Goal: Task Accomplishment & Management: Complete application form

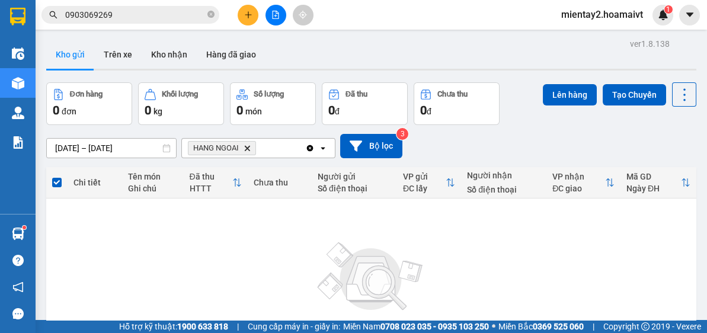
click at [249, 147] on icon "HANG NGOAI, close by backspace" at bounding box center [247, 147] width 5 height 5
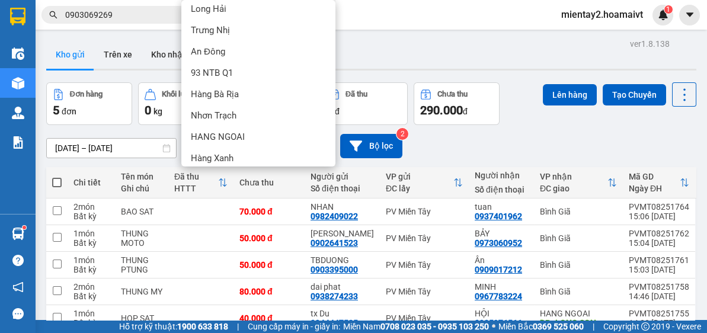
scroll to position [116, 0]
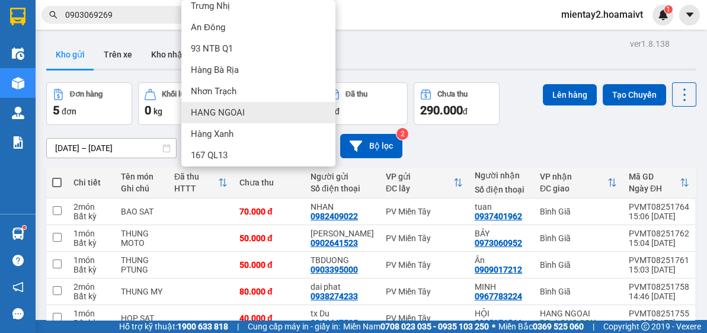
click at [264, 107] on div "HANG NGOAI" at bounding box center [258, 112] width 154 height 21
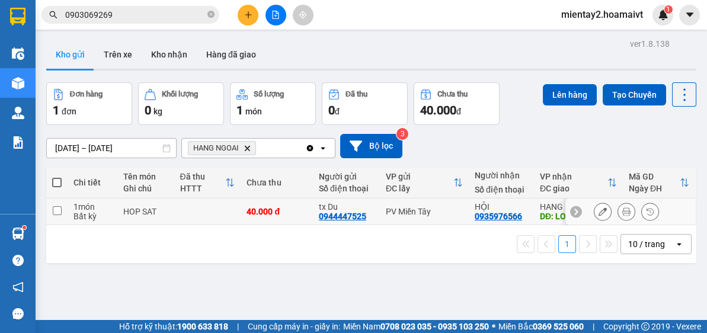
click at [246, 210] on div "40.000 đ" at bounding box center [276, 211] width 60 height 9
checkbox input "true"
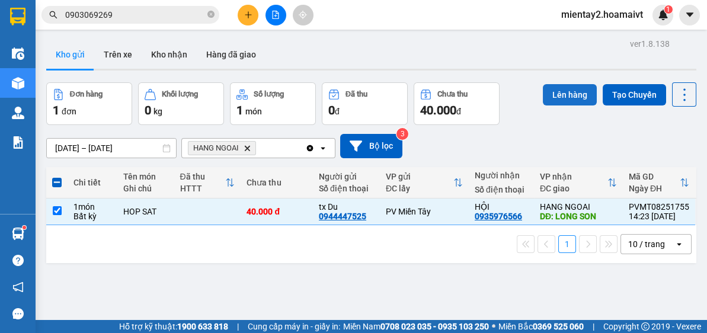
click at [569, 92] on button "Lên hàng" at bounding box center [570, 94] width 54 height 21
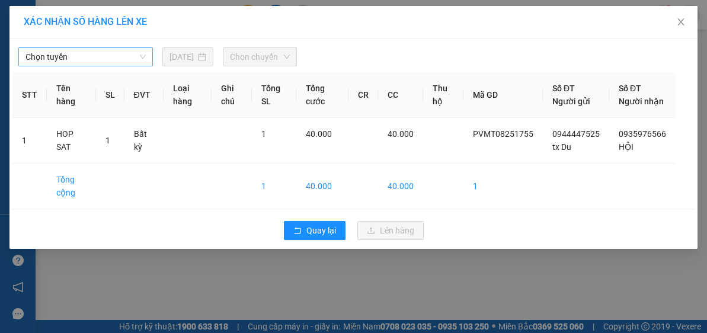
click at [76, 56] on span "Chọn tuyến" at bounding box center [85, 57] width 120 height 18
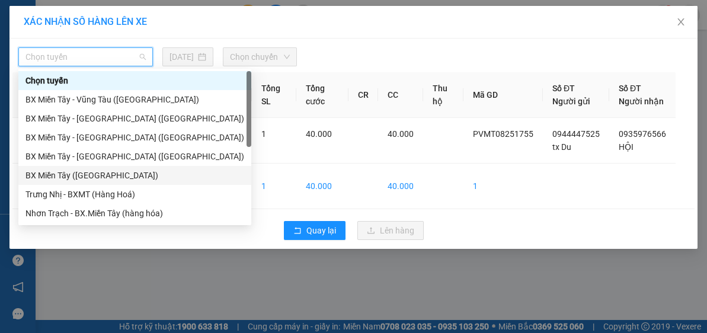
click at [107, 177] on div "BX Miền Tây ([GEOGRAPHIC_DATA])" at bounding box center [134, 175] width 219 height 13
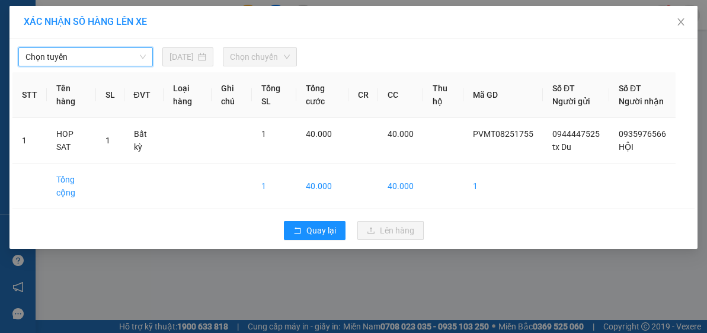
click at [267, 57] on span "Chọn chuyến" at bounding box center [260, 57] width 60 height 18
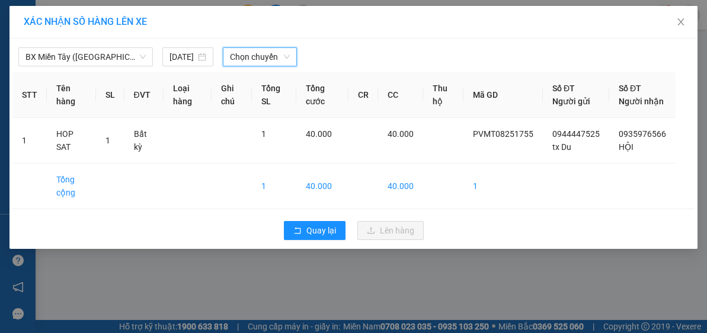
click at [268, 55] on span "Chọn chuyến" at bounding box center [260, 57] width 60 height 18
click at [274, 55] on span "Chọn chuyến" at bounding box center [260, 57] width 60 height 18
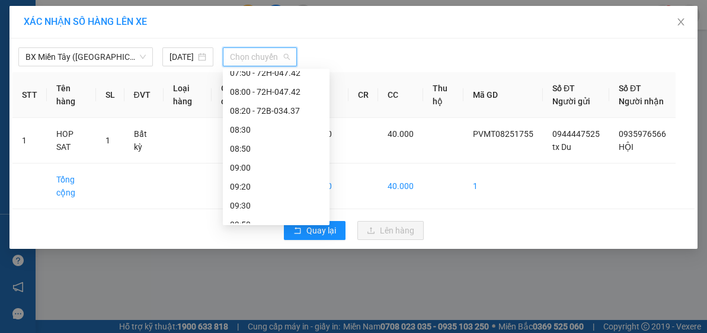
scroll to position [157, 0]
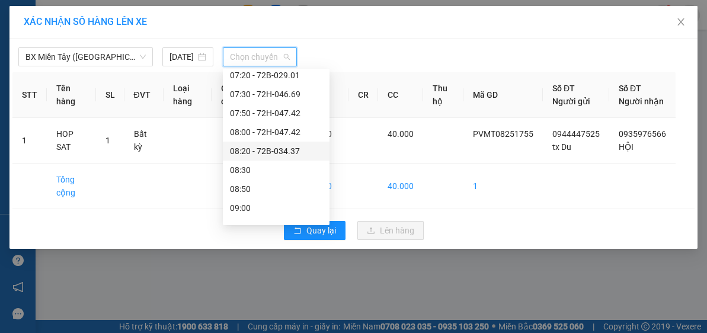
drag, startPoint x: 274, startPoint y: 158, endPoint x: 271, endPoint y: 72, distance: 86.0
click at [274, 159] on div "08:20 - 72B-034.37" at bounding box center [276, 151] width 107 height 19
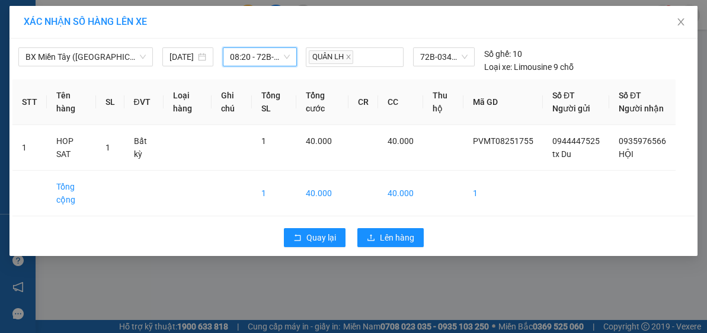
click at [265, 53] on span "08:20 - 72B-034.37" at bounding box center [260, 57] width 60 height 18
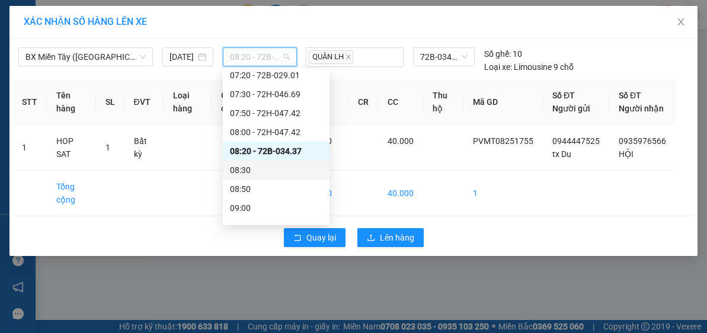
click at [256, 168] on div "08:30" at bounding box center [276, 170] width 92 height 13
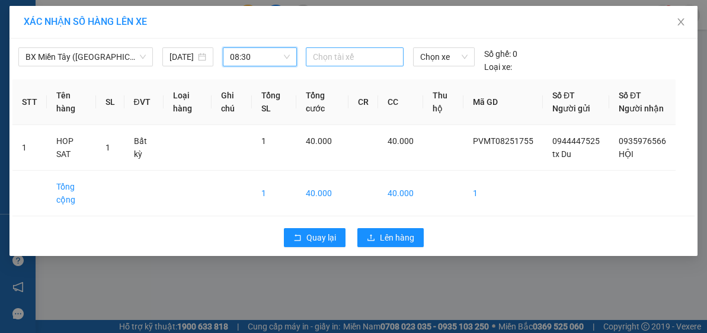
click at [353, 57] on div at bounding box center [355, 57] width 92 height 14
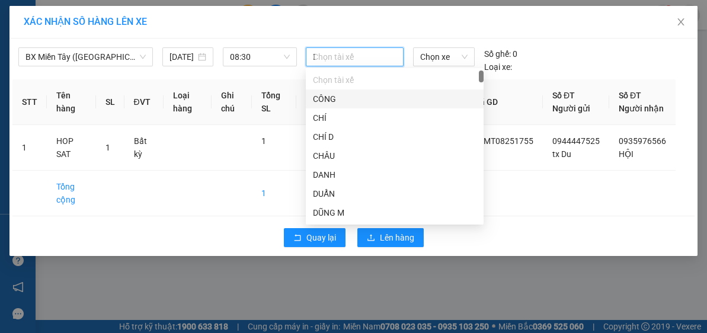
type input "DU"
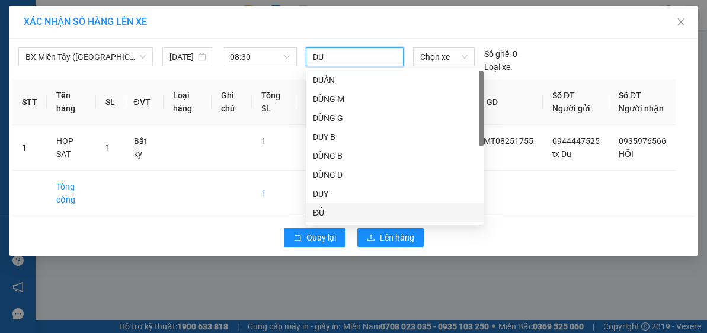
click at [328, 211] on div "ĐỦ" at bounding box center [395, 212] width 164 height 13
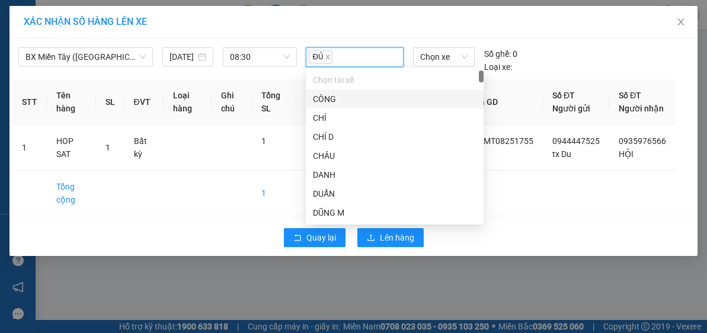
click at [447, 44] on div "BX Miền Tây (Hàng Ngoài) [DATE] 08:30 ĐỦ Chọn xe Số ghế: 0 Loại xe:" at bounding box center [353, 57] width 682 height 32
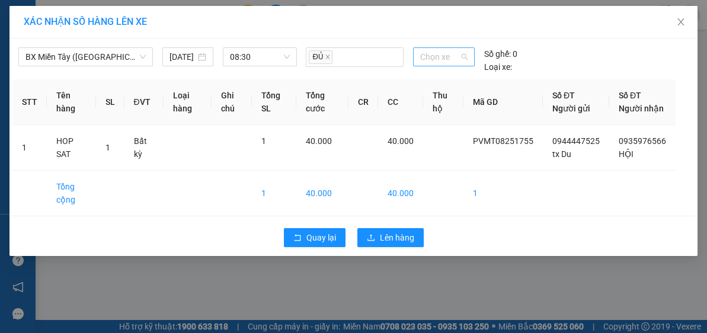
click at [447, 49] on span "Chọn xe" at bounding box center [443, 57] width 47 height 18
type input "0531"
click at [450, 79] on div "72G-005.31" at bounding box center [443, 80] width 47 height 13
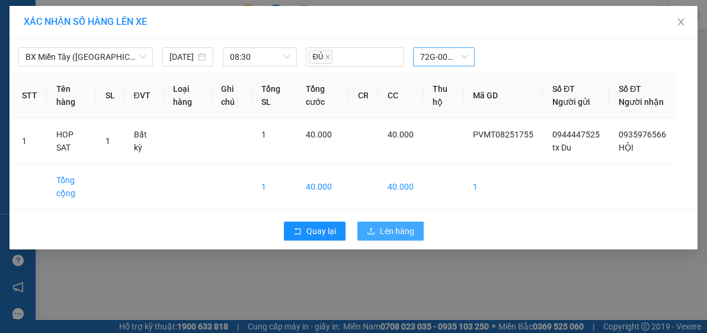
click at [401, 238] on span "Lên hàng" at bounding box center [397, 231] width 34 height 13
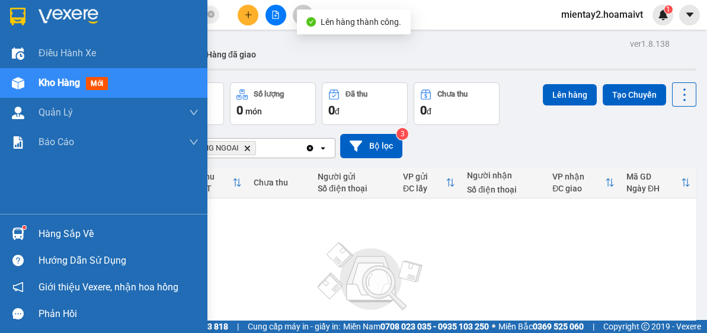
click at [44, 238] on div "Hàng sắp về" at bounding box center [119, 234] width 160 height 18
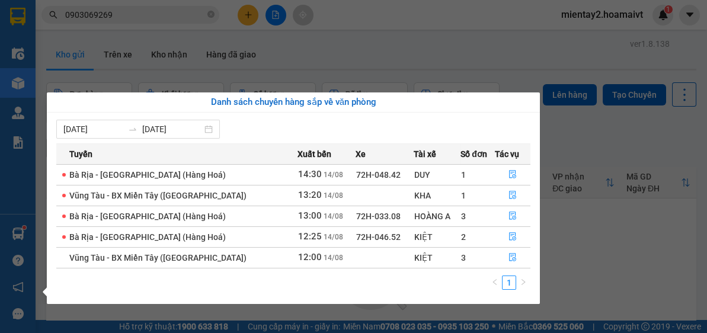
click at [297, 59] on section "Kết quả tìm kiếm ( 155 ) Bộ lọc Mã ĐH Trạng thái Món hàng Tổng cước Chưa cước N…" at bounding box center [353, 166] width 707 height 333
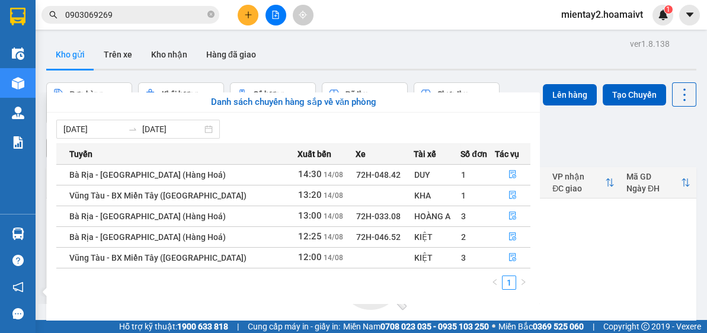
click at [171, 39] on div "ver 1.8.138 Kho gửi Trên xe Kho nhận Hàng đã giao Đơn hàng 0 đơn Khối lượng 0 k…" at bounding box center [370, 231] width 659 height 391
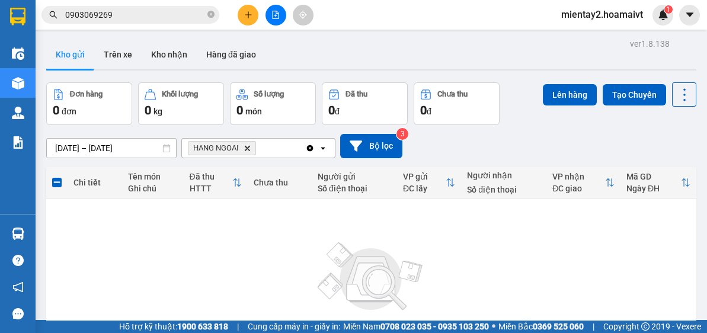
click at [144, 13] on input "0903069269" at bounding box center [135, 14] width 140 height 13
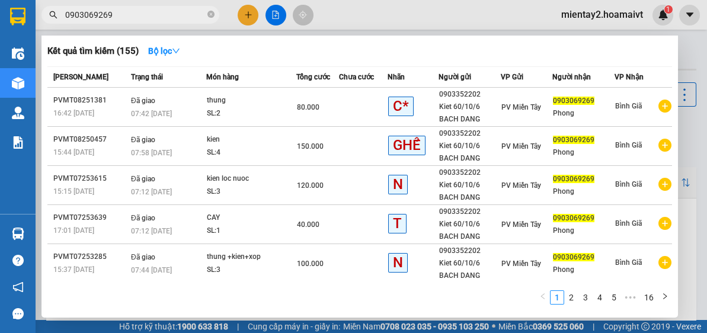
click at [693, 144] on div at bounding box center [353, 166] width 707 height 333
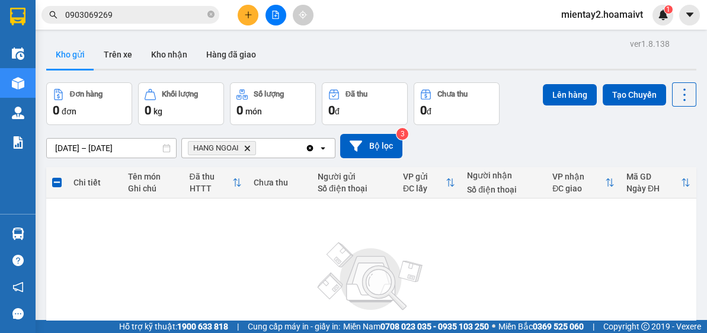
click at [251, 6] on button at bounding box center [248, 15] width 21 height 21
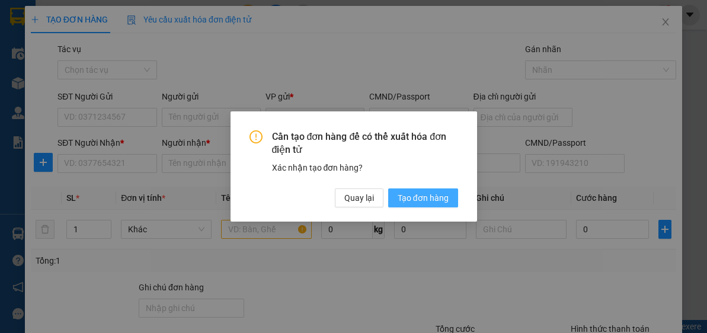
click at [425, 199] on span "Tạo đơn hàng" at bounding box center [423, 197] width 51 height 13
click at [425, 198] on span "Tạo đơn hàng" at bounding box center [423, 197] width 51 height 13
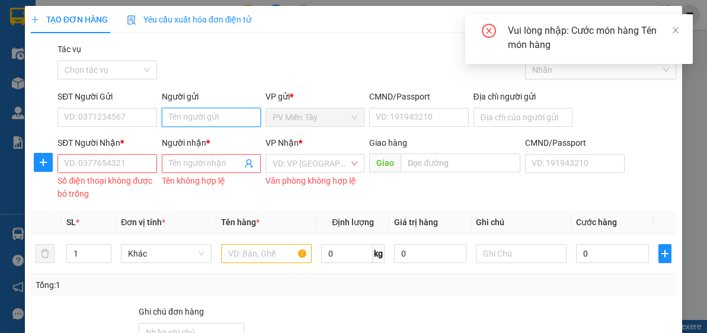
click at [207, 111] on input "Người gửi" at bounding box center [211, 117] width 99 height 19
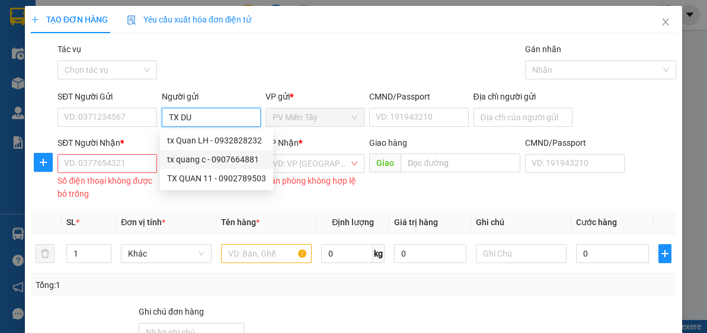
type input "TX DU"
click at [331, 77] on div "Gói vận chuyển * Tiêu chuẩn Tác vụ Chọn tác vụ Gán nhãn Nhãn" at bounding box center [366, 63] width 623 height 41
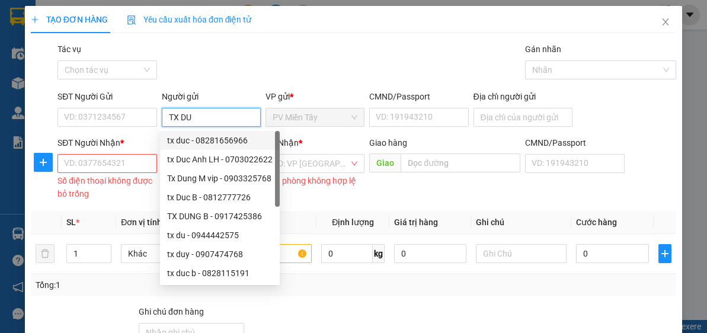
click at [199, 113] on input "TX DU" at bounding box center [211, 117] width 99 height 19
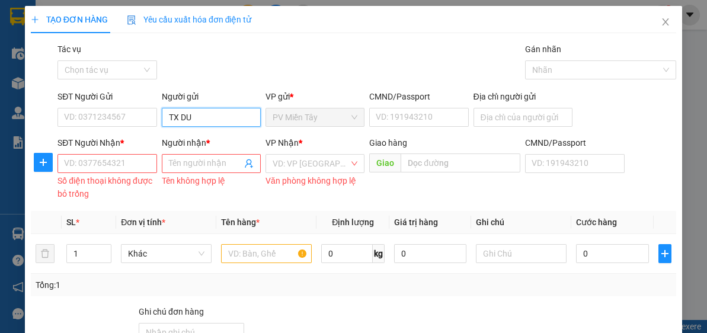
click at [201, 114] on input "TX DU" at bounding box center [211, 117] width 99 height 19
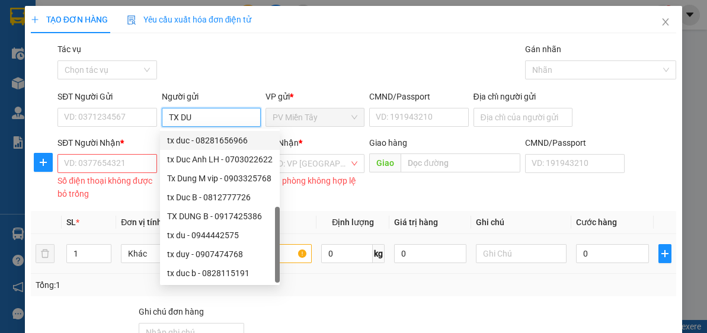
scroll to position [38, 0]
drag, startPoint x: 287, startPoint y: 236, endPoint x: 271, endPoint y: 273, distance: 39.8
click at [285, 278] on body "Kết quả tìm kiếm ( 155 ) Bộ lọc Mã ĐH Trạng thái Món hàng Tổng cước Chưa cước N…" at bounding box center [353, 166] width 707 height 333
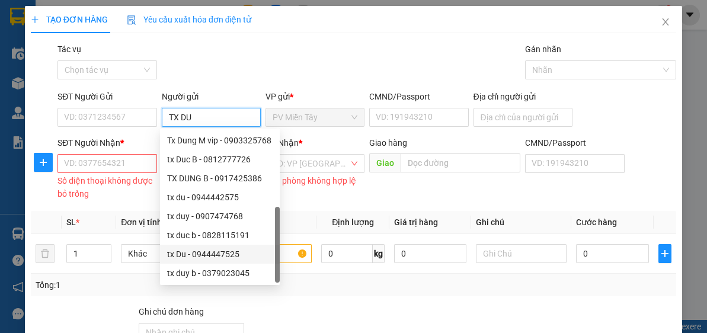
click at [211, 250] on div "tx Du - 0944447525" at bounding box center [219, 254] width 105 height 13
type input "0944447525"
type input "tx Du"
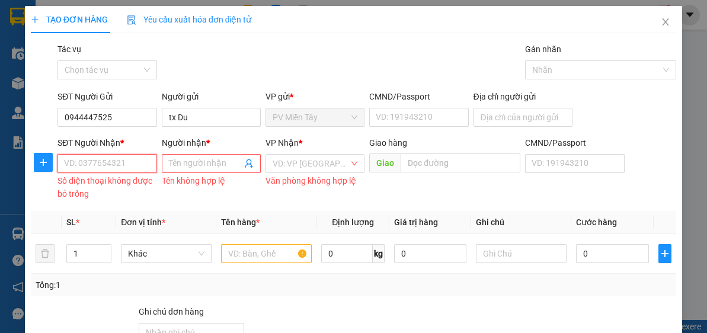
click at [93, 154] on input "SĐT Người Nhận *" at bounding box center [106, 163] width 99 height 19
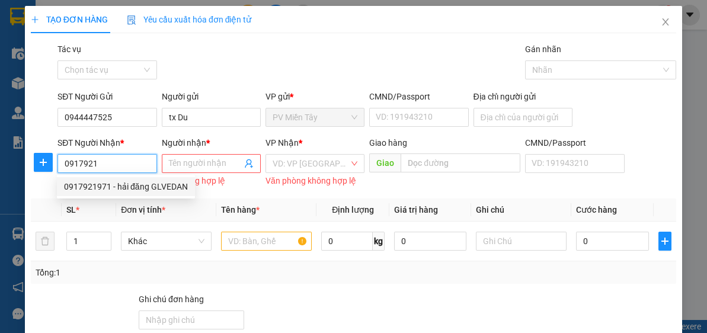
click at [121, 183] on div "0917921971 - hải đăng GLVEDAN" at bounding box center [126, 186] width 124 height 13
type input "0917921971"
type input "hải đăng GLVEDAN"
type input "ve dan"
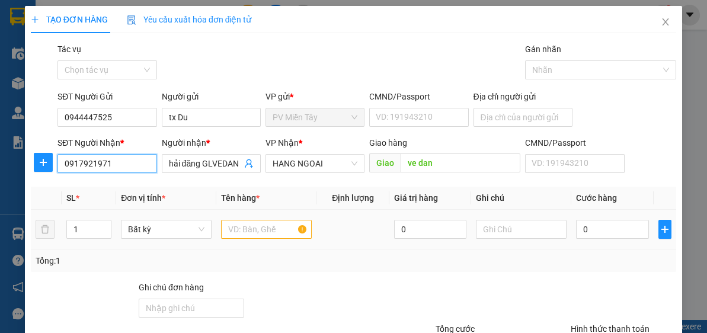
type input "0917921971"
click at [273, 234] on input "text" at bounding box center [266, 229] width 91 height 19
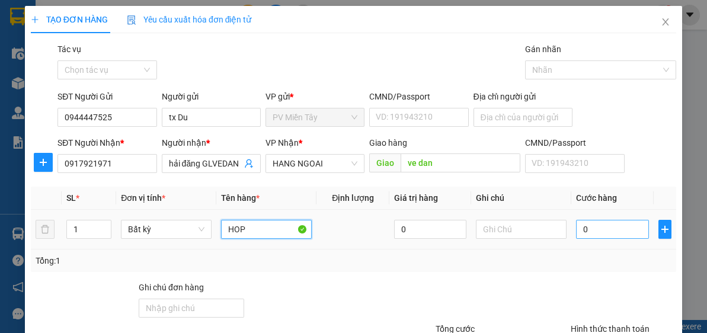
type input "HOP"
click at [610, 225] on input "0" at bounding box center [612, 229] width 72 height 19
type input "4"
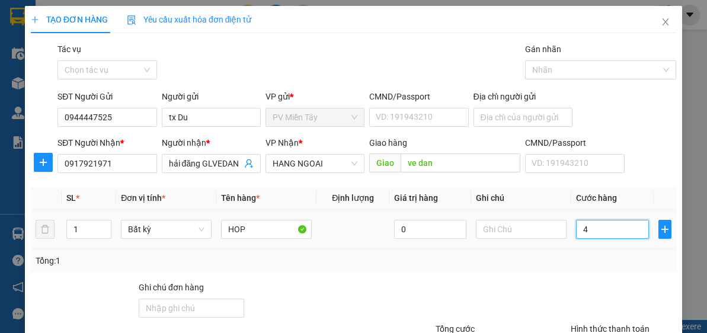
type input "40"
type input "40.000"
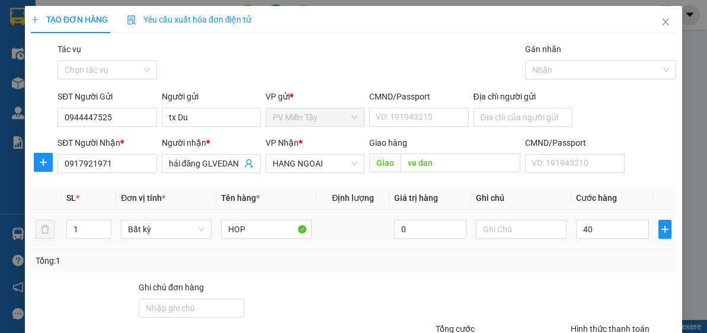
type input "40.000"
click at [612, 250] on div "Tổng: 1" at bounding box center [353, 260] width 645 height 23
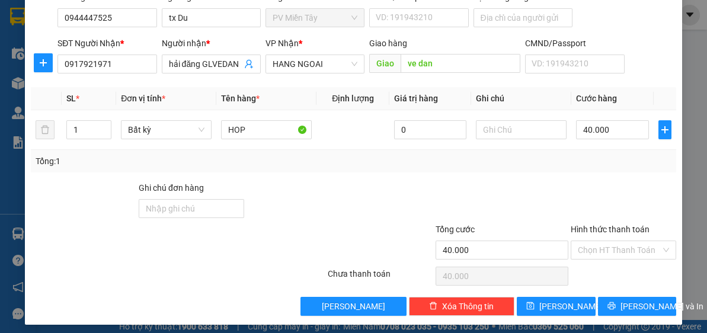
scroll to position [104, 0]
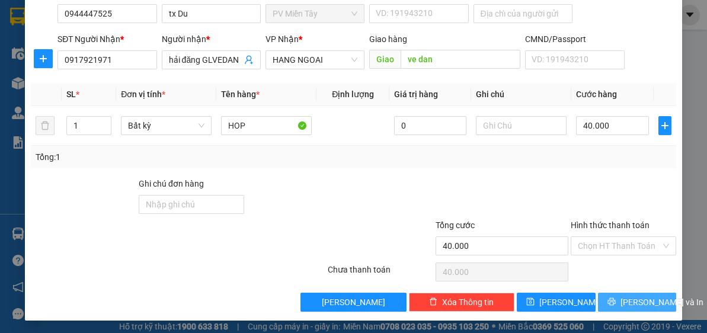
click at [643, 293] on button "[PERSON_NAME] và In" at bounding box center [637, 302] width 79 height 19
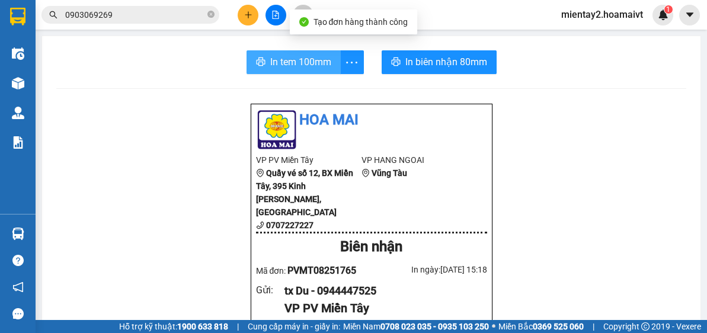
click at [277, 66] on span "In tem 100mm" at bounding box center [300, 62] width 61 height 15
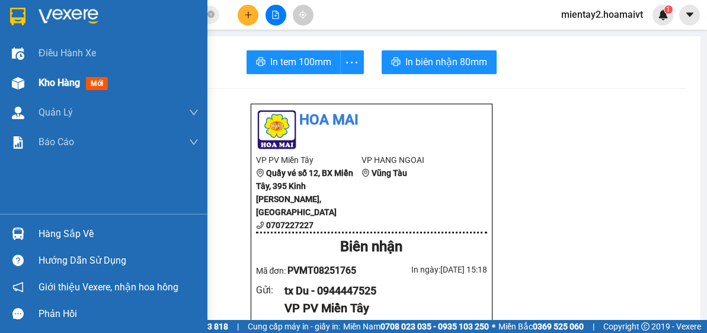
click at [53, 87] on span "Kho hàng" at bounding box center [59, 82] width 41 height 11
click at [53, 84] on span "Kho hàng" at bounding box center [59, 82] width 41 height 11
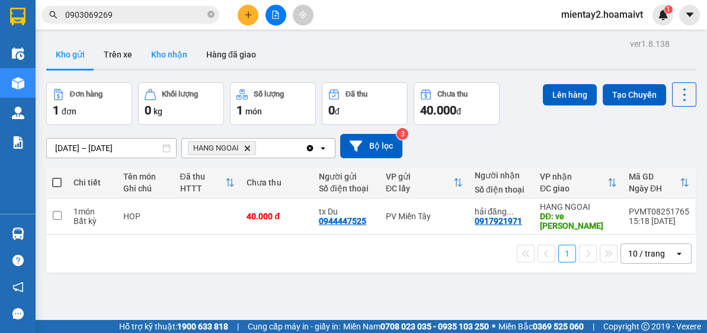
click at [171, 57] on button "Kho nhận" at bounding box center [169, 54] width 55 height 28
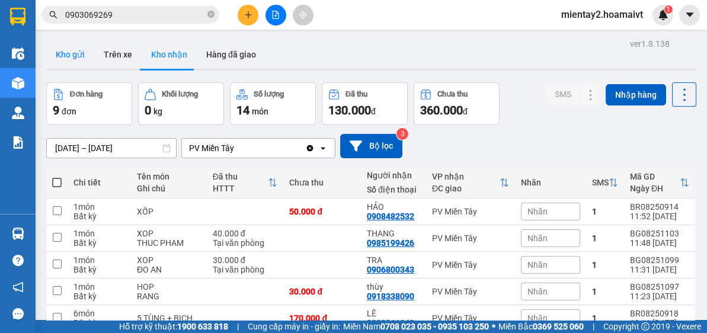
click at [55, 56] on button "Kho gửi" at bounding box center [70, 54] width 48 height 28
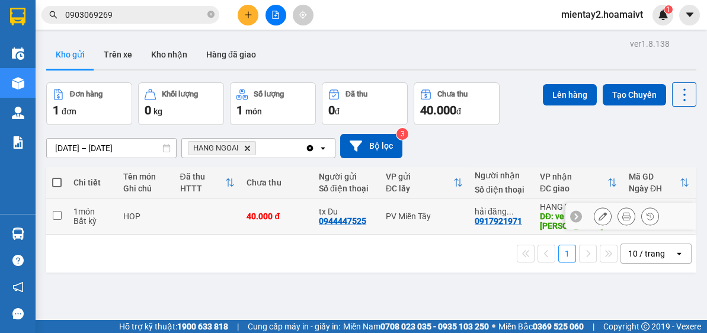
click at [272, 217] on td "40.000 đ" at bounding box center [277, 216] width 72 height 36
checkbox input "true"
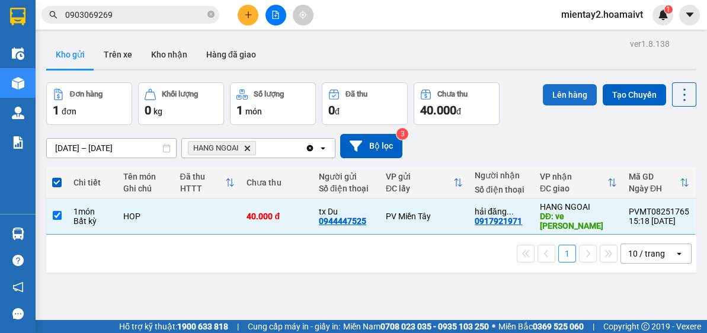
click at [566, 92] on button "Lên hàng" at bounding box center [570, 94] width 54 height 21
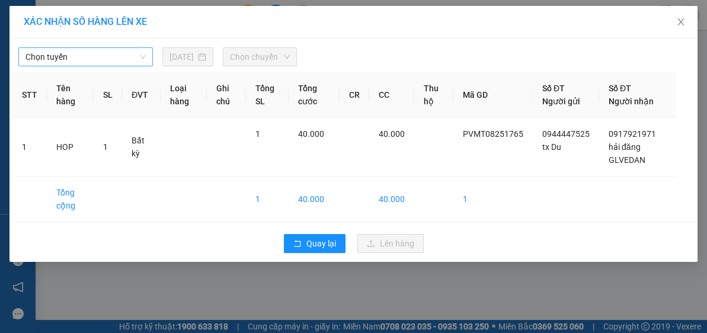
click at [118, 48] on span "Chọn tuyến" at bounding box center [85, 57] width 120 height 18
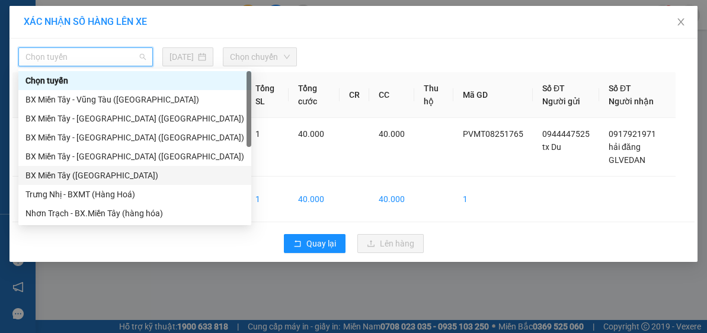
click at [114, 174] on div "BX Miền Tây ([GEOGRAPHIC_DATA])" at bounding box center [134, 175] width 219 height 13
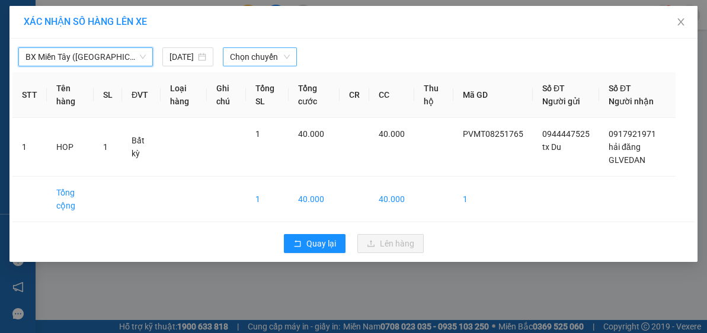
click at [270, 55] on span "Chọn chuyến" at bounding box center [260, 57] width 60 height 18
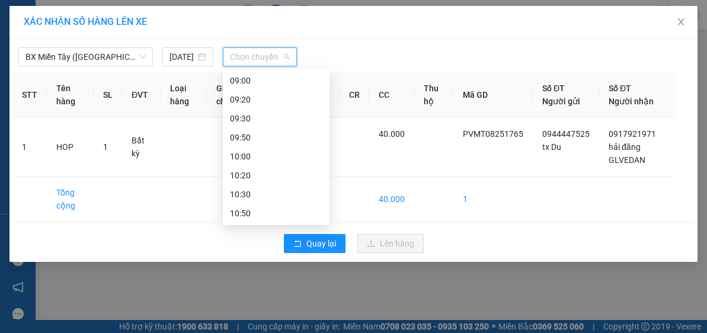
scroll to position [204, 0]
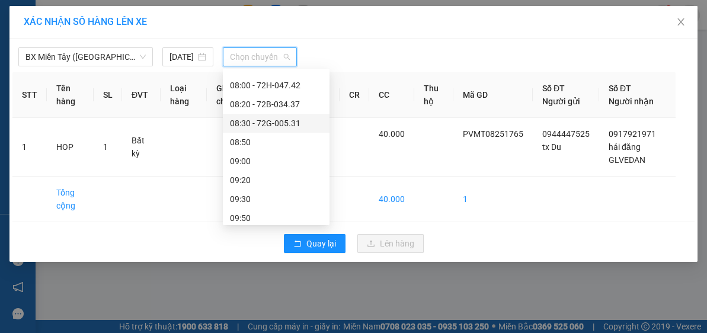
click at [289, 121] on div "08:30 - 72G-005.31" at bounding box center [276, 123] width 92 height 13
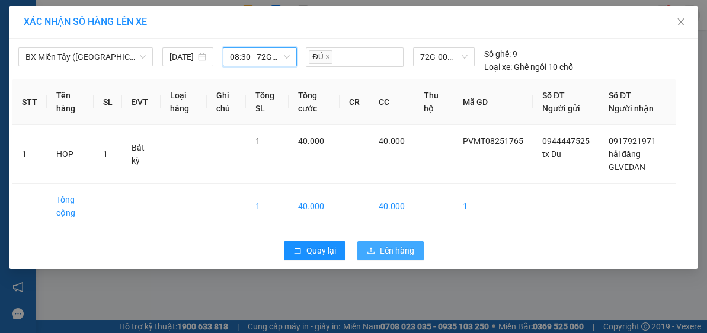
click at [408, 242] on button "Lên hàng" at bounding box center [390, 250] width 66 height 19
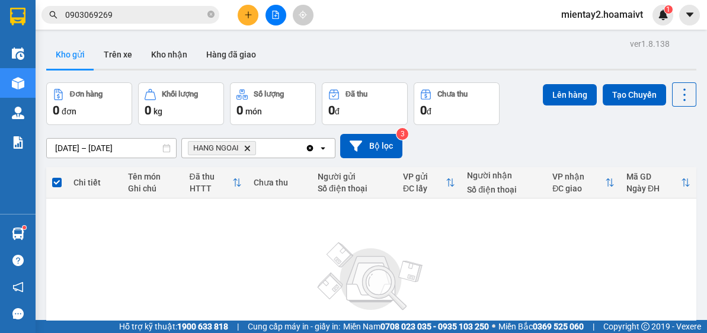
click at [251, 18] on icon "plus" at bounding box center [248, 15] width 8 height 8
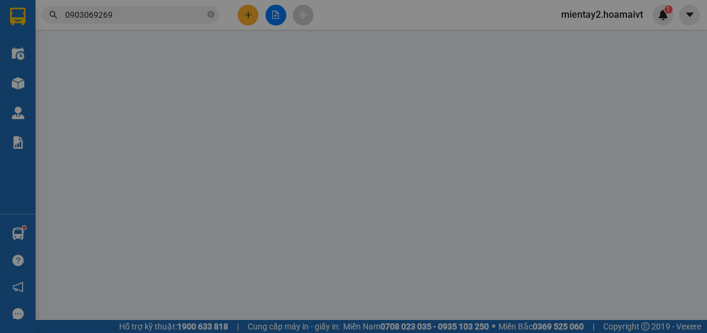
click at [249, 15] on span "Yêu cầu xuất hóa đơn điện tử" at bounding box center [189, 19] width 125 height 9
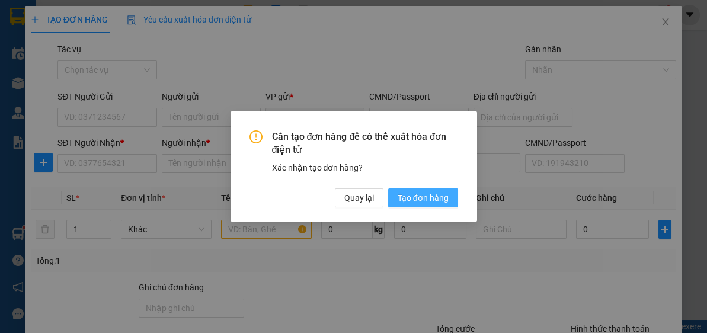
click at [425, 198] on span "Tạo đơn hàng" at bounding box center [423, 197] width 51 height 13
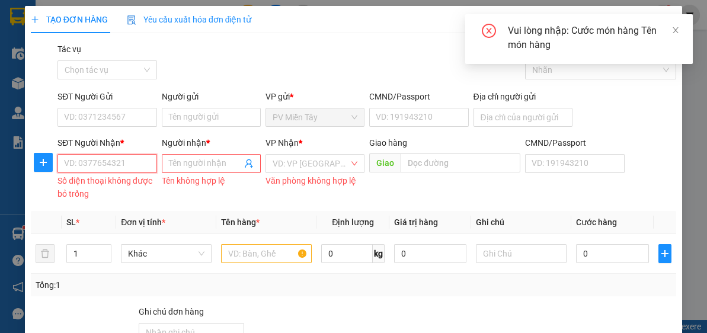
click at [129, 161] on input "SĐT Người Nhận *" at bounding box center [106, 163] width 99 height 19
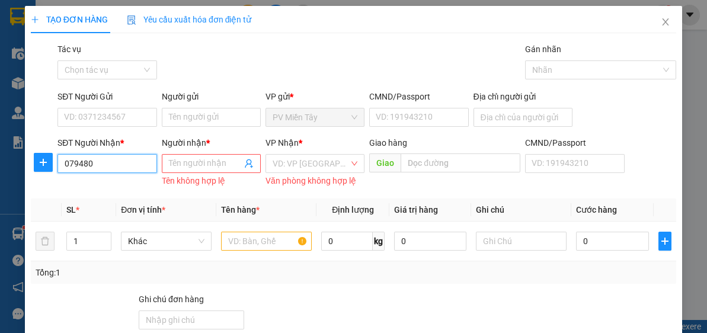
type input "0794809"
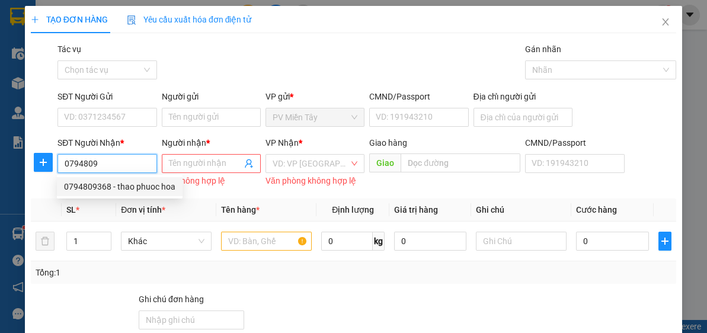
click at [134, 189] on div "0794809368 - thao phuoc hoa" at bounding box center [119, 186] width 111 height 13
type input "0707050060"
type input "0794809368"
type input "thao phuoc hoa"
type input "Phuoc Hoa"
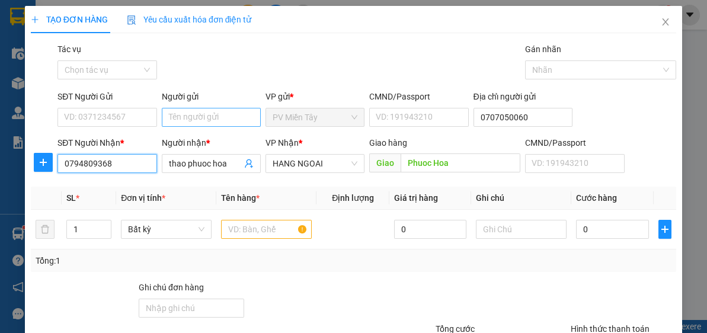
type input "0794809368"
click at [216, 116] on input "Người gửi" at bounding box center [211, 117] width 99 height 19
type input "TX TAM"
click at [257, 63] on div "Gói vận chuyển * Tiêu chuẩn Tác vụ Chọn tác vụ Gán nhãn Nhãn" at bounding box center [366, 63] width 623 height 41
click at [218, 116] on input "TX TAM" at bounding box center [211, 117] width 99 height 19
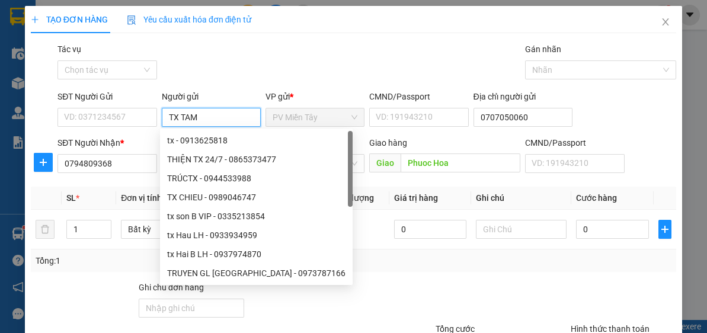
drag, startPoint x: 217, startPoint y: 116, endPoint x: 227, endPoint y: 130, distance: 17.1
click at [218, 116] on input "TX TAM" at bounding box center [211, 117] width 99 height 19
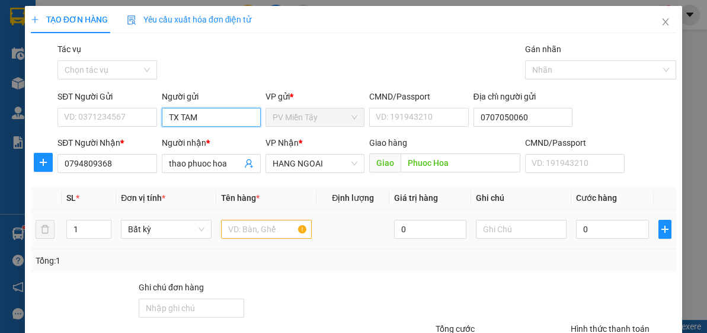
click at [225, 121] on input "TX TAM" at bounding box center [211, 117] width 99 height 19
click at [228, 115] on input "TX TAM" at bounding box center [211, 117] width 99 height 19
click at [278, 236] on input "text" at bounding box center [266, 229] width 91 height 19
type input "BONG GIA"
click at [224, 120] on input "TX TAM" at bounding box center [211, 117] width 99 height 19
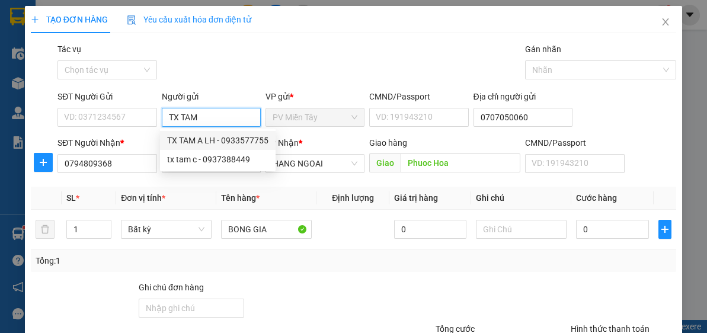
click at [223, 143] on div "TX TAM A LH - 0933577755" at bounding box center [217, 140] width 101 height 13
type input "0933577755"
type input "TX TAM A LH"
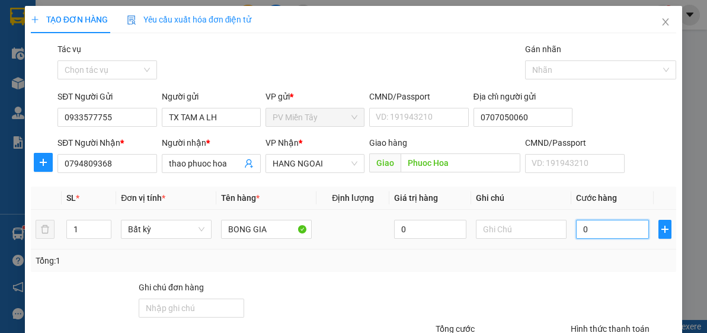
click at [591, 234] on input "0" at bounding box center [612, 229] width 72 height 19
type input "5"
type input "50"
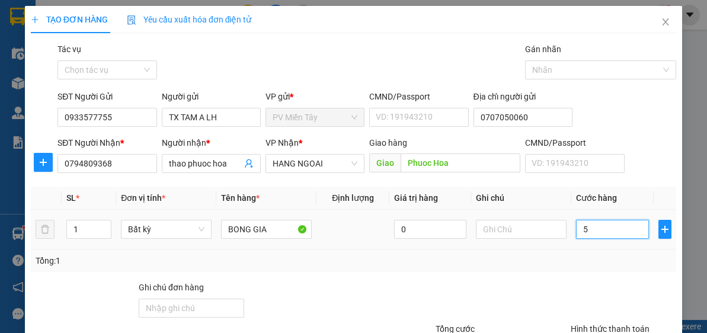
type input "50"
type input "50.000"
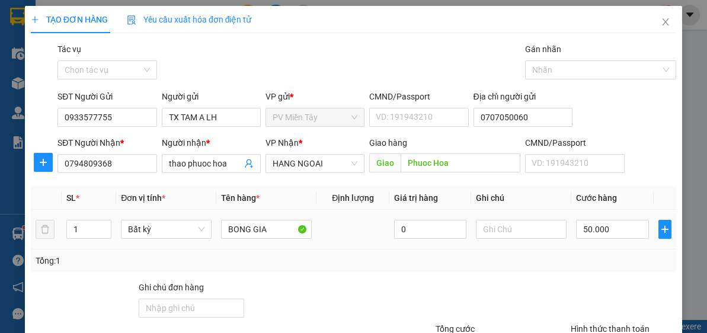
click at [539, 289] on div "Transit Pickup Surcharge Ids Transit Deliver Surcharge Ids Transit Deliver Surc…" at bounding box center [353, 229] width 645 height 373
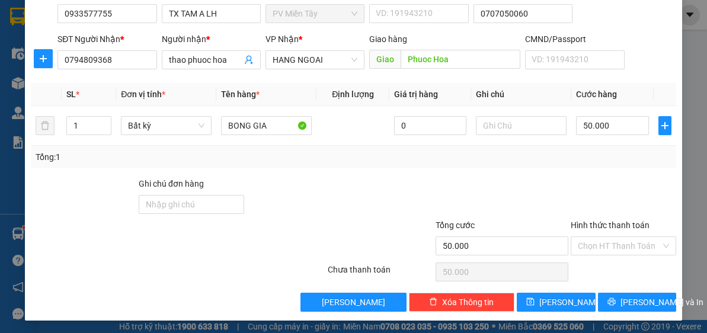
click at [613, 284] on div "Transit Pickup Surcharge Ids Transit Deliver Surcharge Ids Transit Deliver Surc…" at bounding box center [353, 125] width 645 height 373
click at [616, 302] on button "[PERSON_NAME] và In" at bounding box center [637, 302] width 79 height 19
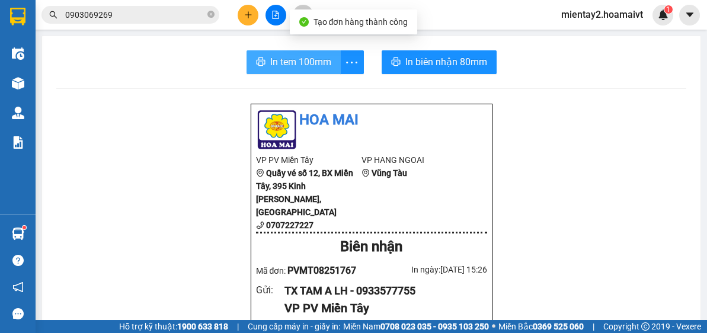
click at [317, 67] on span "In tem 100mm" at bounding box center [300, 62] width 61 height 15
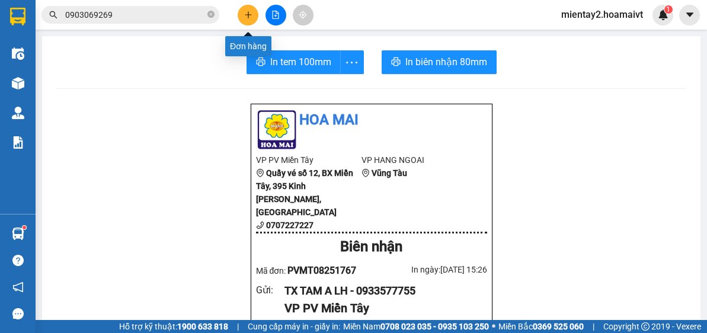
click at [251, 15] on icon "plus" at bounding box center [248, 15] width 8 height 8
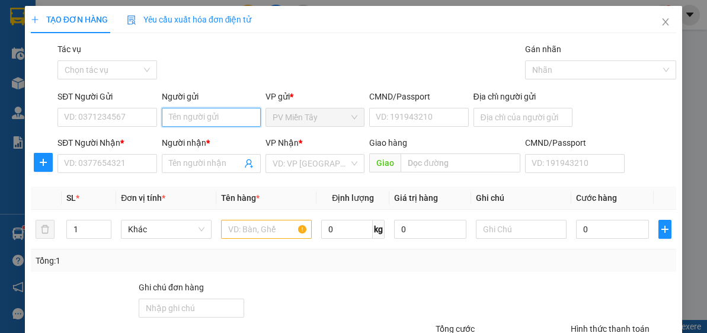
click at [221, 110] on input "Người gửi" at bounding box center [211, 117] width 99 height 19
click at [219, 140] on div "TX TAM A LH - 0933577755" at bounding box center [217, 140] width 101 height 13
type input "0933577755"
type input "TX TAM A LH"
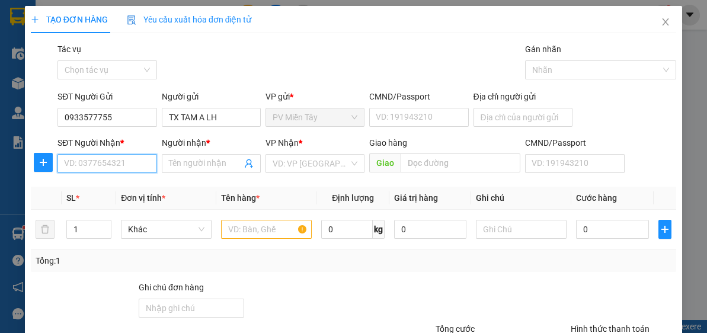
click at [141, 165] on input "SĐT Người Nhận *" at bounding box center [106, 163] width 99 height 19
click at [126, 184] on div "0984184852 - huong" at bounding box center [106, 186] width 84 height 13
type input "0984184852"
type input "huong"
type input "phu my"
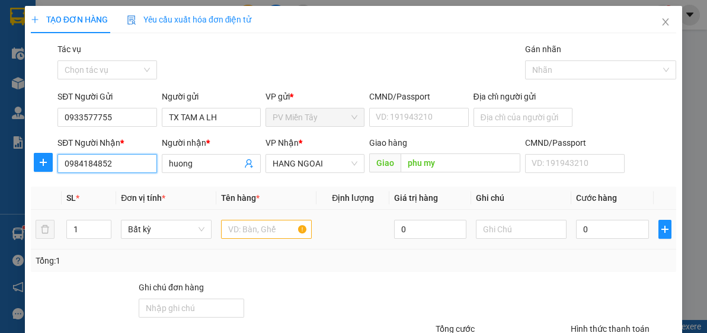
type input "0984184852"
click at [251, 230] on input "text" at bounding box center [266, 229] width 91 height 19
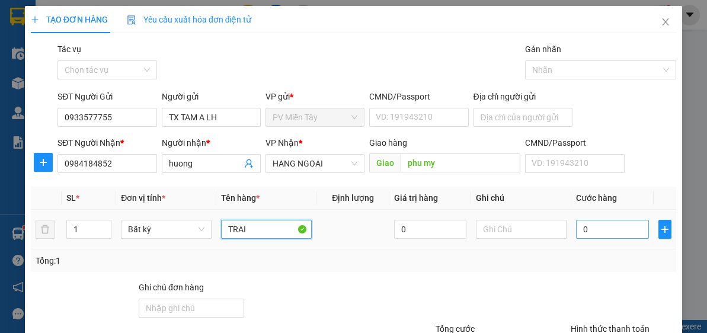
type input "TRAI"
click at [595, 230] on input "0" at bounding box center [612, 229] width 72 height 19
type input "4"
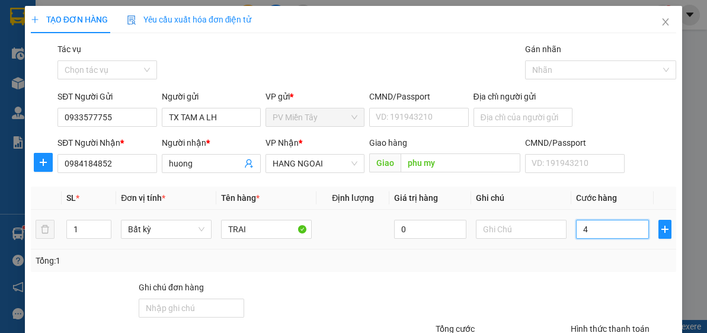
type input "40"
type input "40.000"
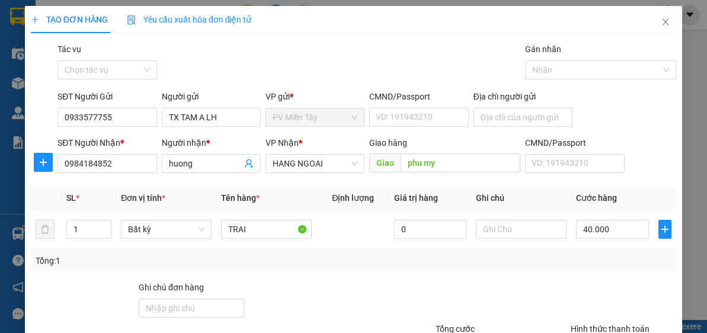
click at [619, 286] on div at bounding box center [623, 301] width 108 height 41
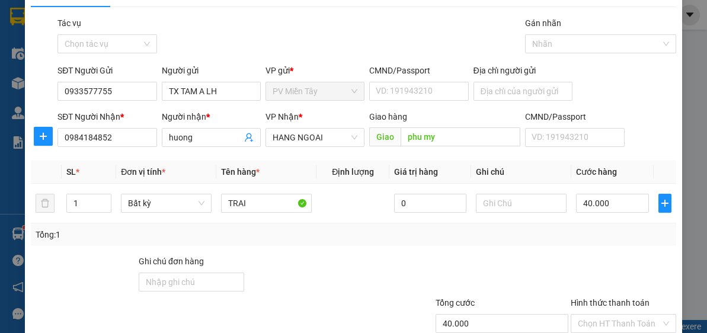
scroll to position [97, 0]
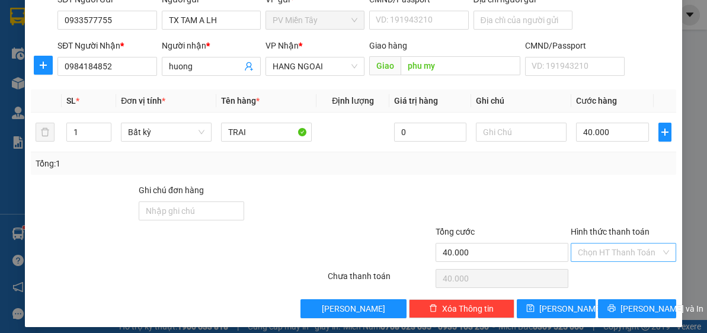
click at [632, 252] on input "Hình thức thanh toán" at bounding box center [619, 253] width 83 height 18
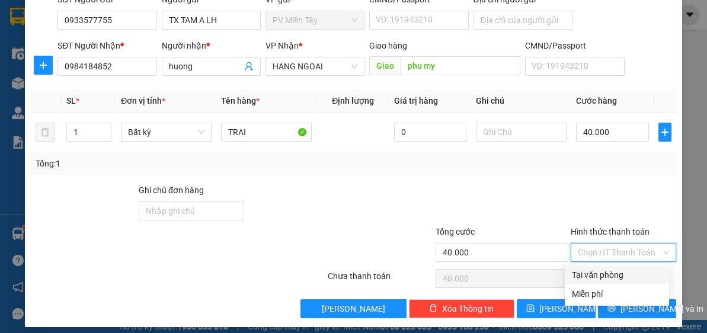
drag, startPoint x: 637, startPoint y: 273, endPoint x: 641, endPoint y: 290, distance: 18.3
click at [638, 274] on div "Tại văn phòng" at bounding box center [617, 274] width 90 height 13
type input "0"
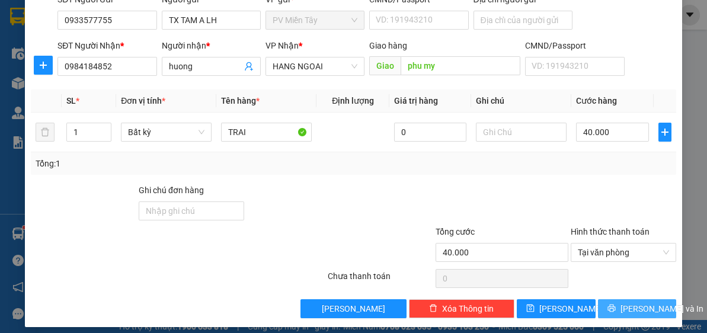
click at [642, 302] on span "[PERSON_NAME] và In" at bounding box center [661, 308] width 83 height 13
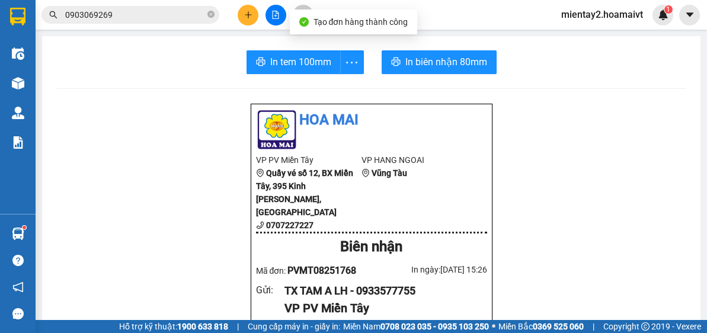
click at [298, 57] on span "In tem 100mm" at bounding box center [300, 62] width 61 height 15
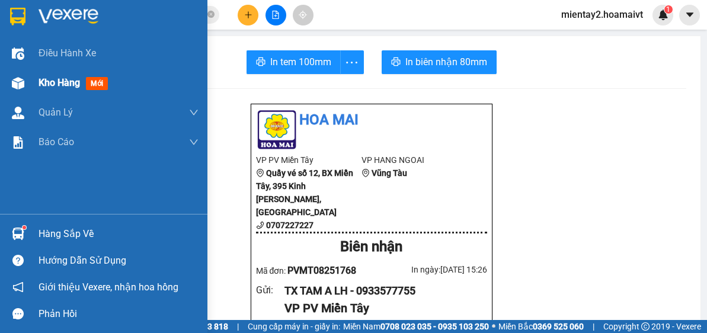
click at [52, 89] on div "Kho hàng mới" at bounding box center [76, 82] width 74 height 15
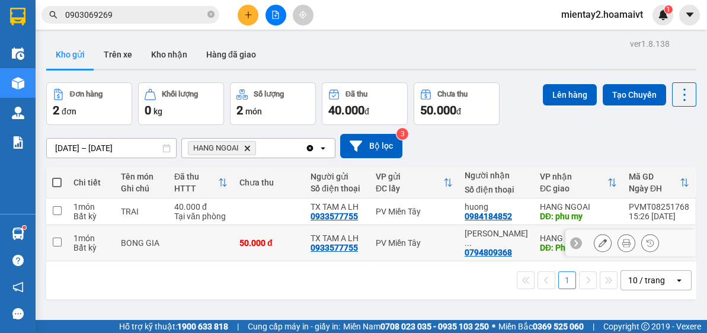
click at [229, 236] on td at bounding box center [200, 243] width 65 height 36
checkbox input "true"
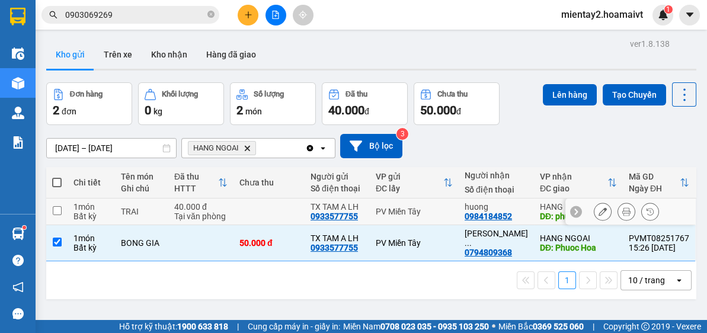
click at [243, 212] on td at bounding box center [268, 211] width 71 height 27
checkbox input "true"
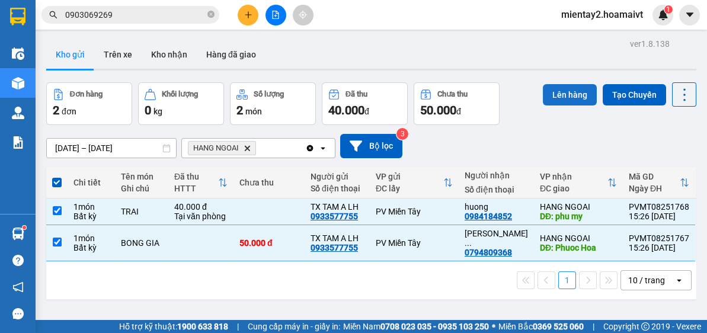
click at [553, 92] on button "Lên hàng" at bounding box center [570, 94] width 54 height 21
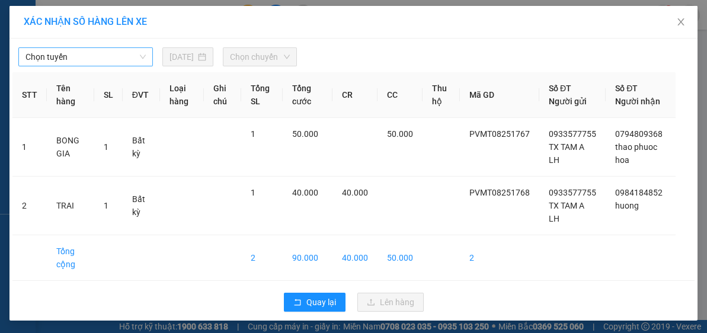
click at [99, 55] on span "Chọn tuyến" at bounding box center [85, 57] width 120 height 18
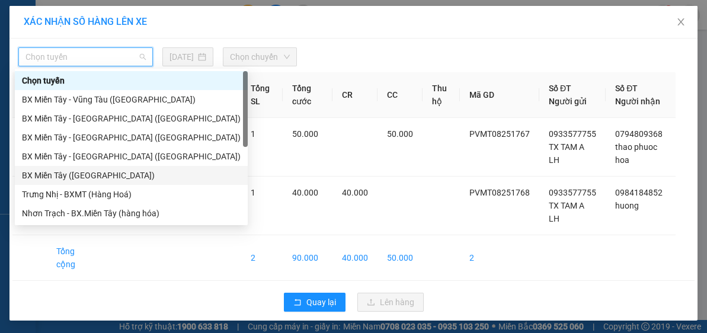
click at [94, 174] on div "BX Miền Tây ([GEOGRAPHIC_DATA])" at bounding box center [131, 175] width 219 height 13
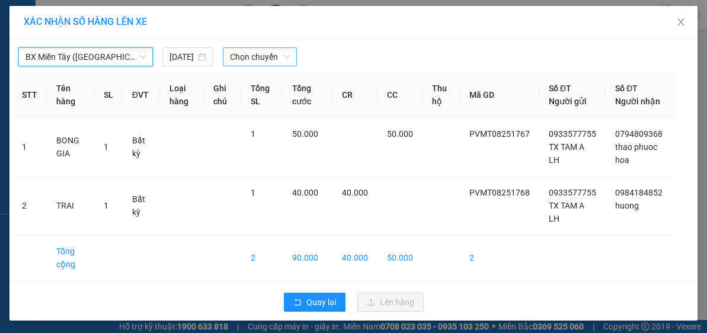
click at [253, 58] on span "Chọn chuyến" at bounding box center [260, 57] width 60 height 18
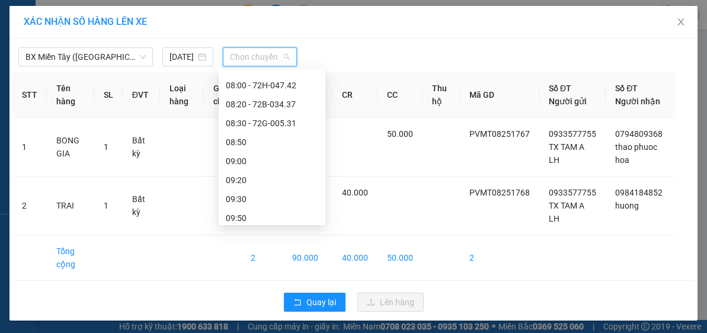
scroll to position [206, 0]
click at [249, 136] on div "08:50" at bounding box center [272, 139] width 92 height 13
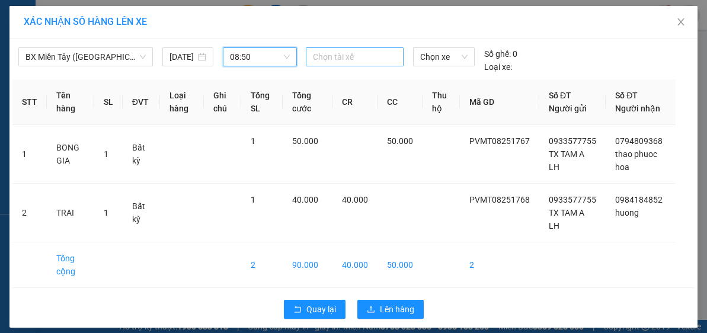
click at [340, 56] on div at bounding box center [355, 57] width 92 height 14
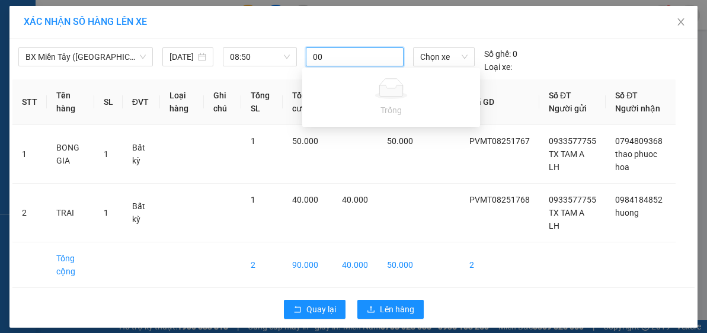
type input "0"
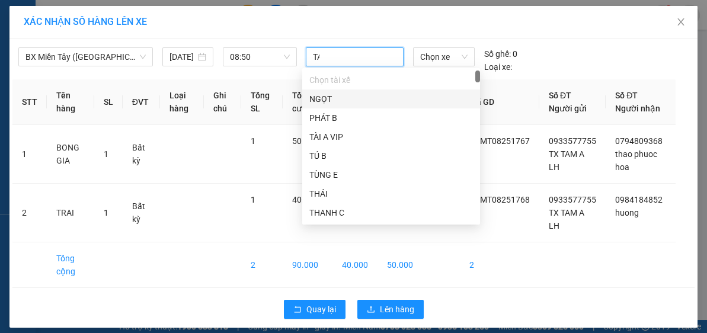
type input "TAM"
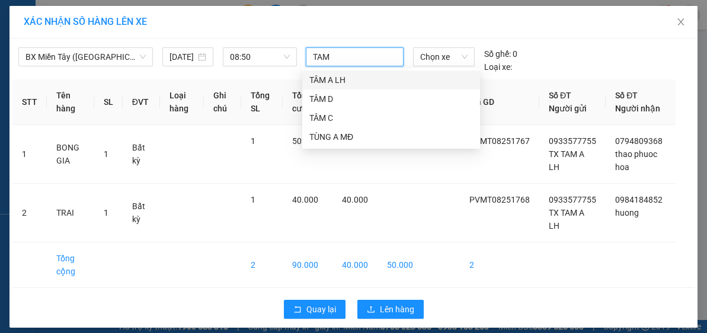
click at [382, 83] on div "TÂM A LH" at bounding box center [391, 79] width 164 height 13
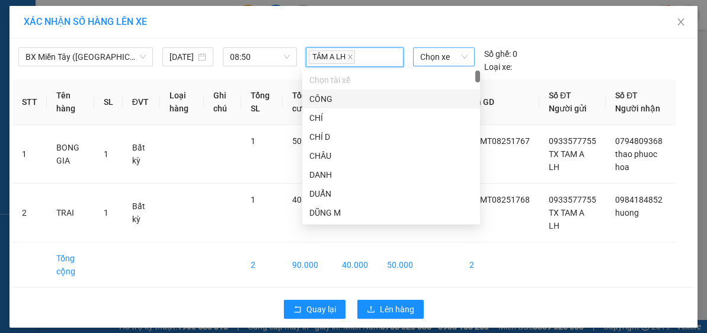
click at [434, 59] on span "Chọn xe" at bounding box center [443, 57] width 47 height 18
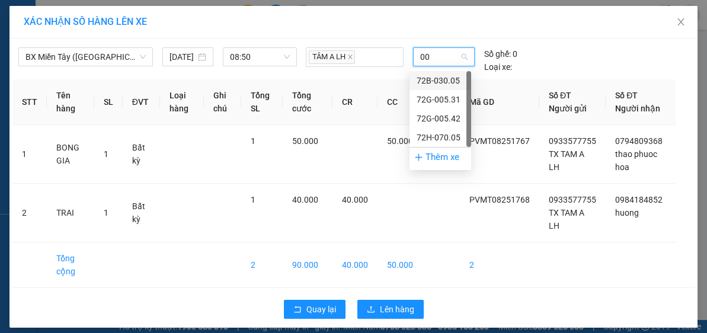
type input "005"
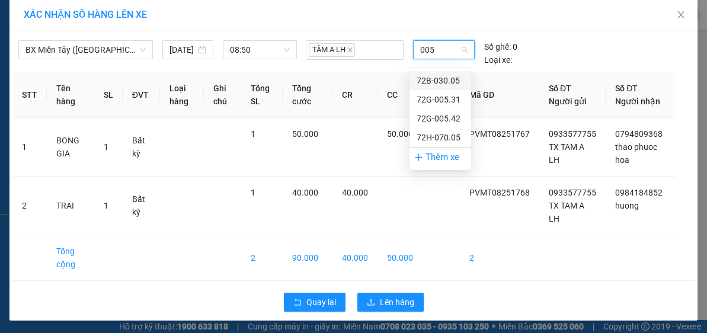
click at [446, 81] on div "72B-030.05" at bounding box center [440, 80] width 47 height 13
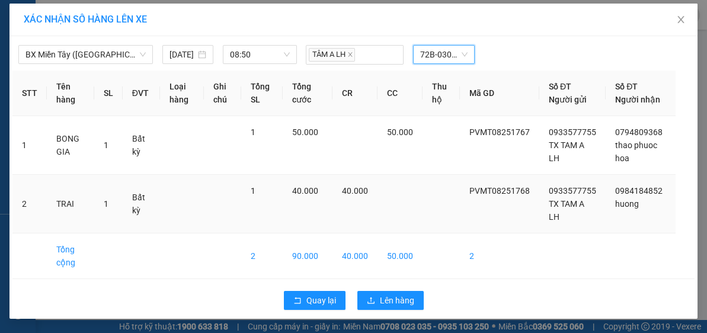
scroll to position [0, 0]
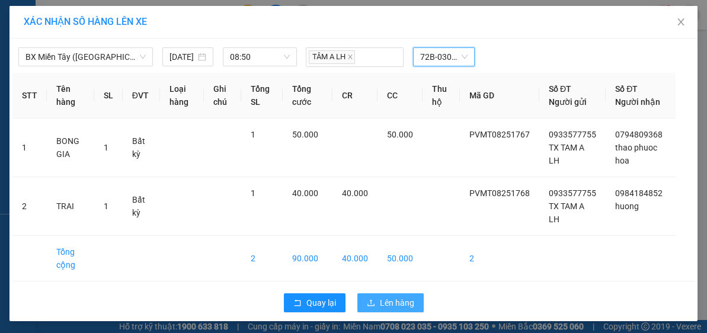
click at [400, 302] on span "Lên hàng" at bounding box center [397, 302] width 34 height 13
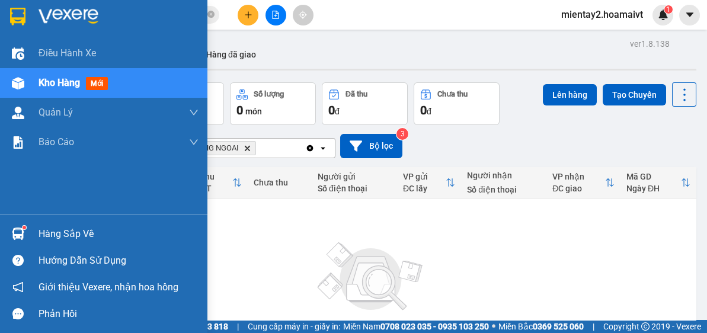
click at [40, 232] on div "Hàng sắp về" at bounding box center [119, 234] width 160 height 18
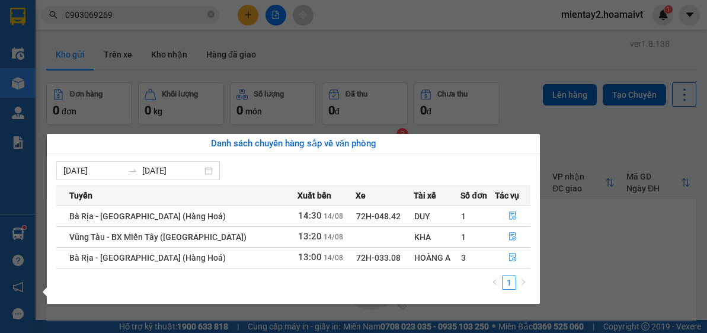
click at [560, 252] on section "Kết quả tìm kiếm ( 155 ) Bộ lọc Mã ĐH Trạng thái Món hàng Tổng cước Chưa cước N…" at bounding box center [353, 166] width 707 height 333
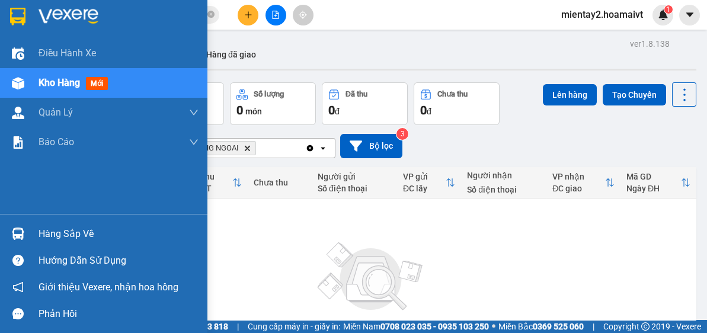
click at [59, 231] on div "Hàng sắp về" at bounding box center [119, 234] width 160 height 18
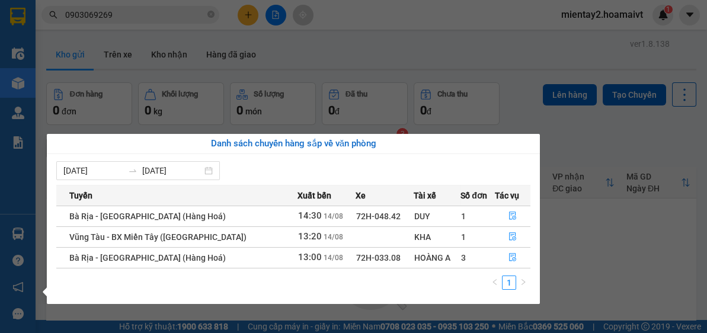
click at [608, 254] on section "Kết quả tìm kiếm ( 155 ) Bộ lọc Mã ĐH Trạng thái Món hàng Tổng cước Chưa cước N…" at bounding box center [353, 166] width 707 height 333
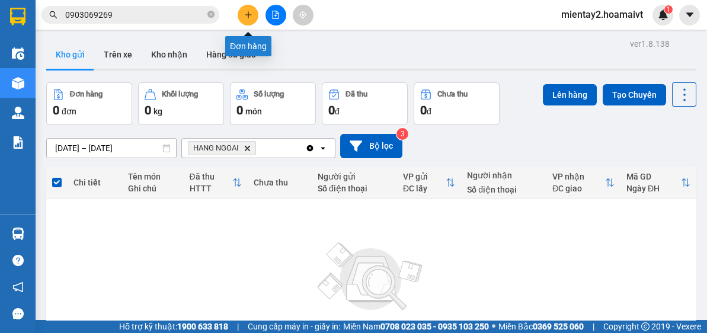
click at [252, 11] on button at bounding box center [248, 15] width 21 height 21
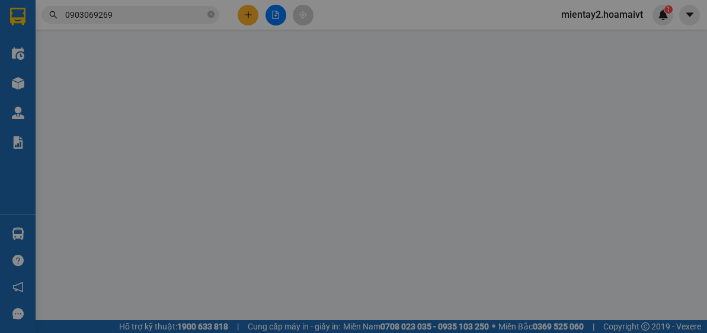
click at [252, 11] on div "TẠO ĐƠN HÀNG Yêu cầu xuất hóa đơn điện tử" at bounding box center [353, 19] width 645 height 27
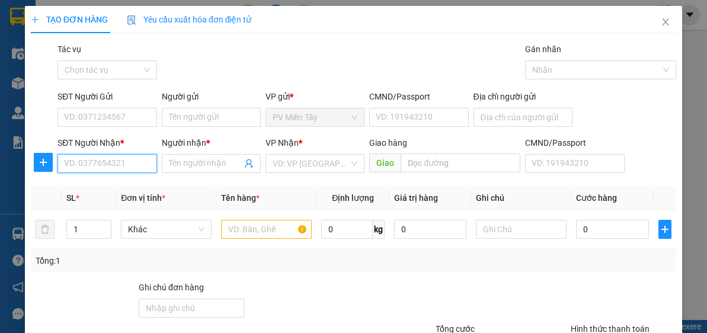
click at [144, 159] on input "SĐT Người Nhận *" at bounding box center [106, 163] width 99 height 19
type input "0926"
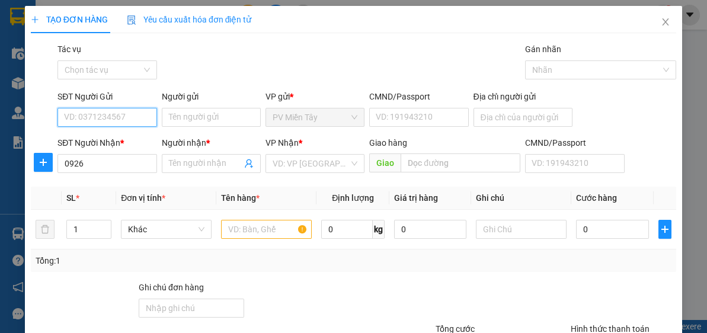
click at [117, 118] on input "SĐT Người Gửi" at bounding box center [106, 117] width 99 height 19
type input "0926872702"
type input "hoa"
type input "0926872702"
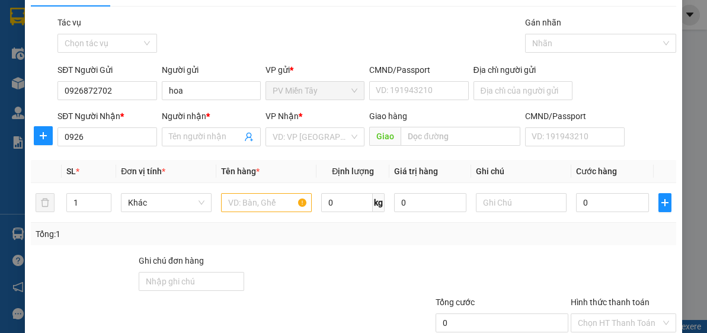
scroll to position [24, 0]
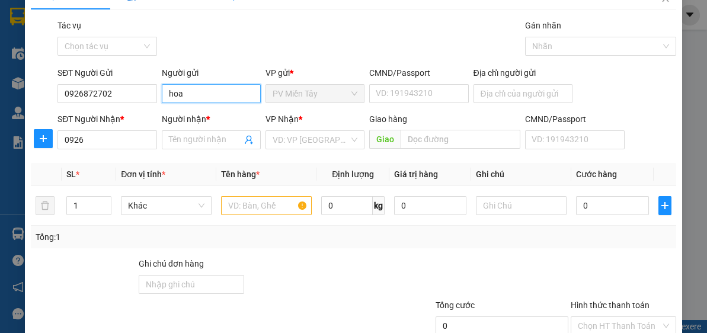
click at [224, 94] on input "hoa" at bounding box center [211, 93] width 99 height 19
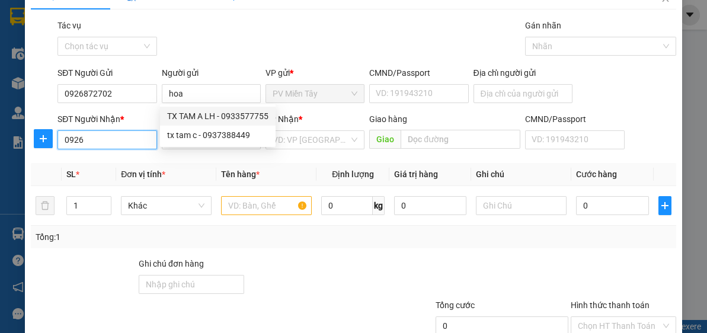
click at [114, 133] on input "0926" at bounding box center [106, 139] width 99 height 19
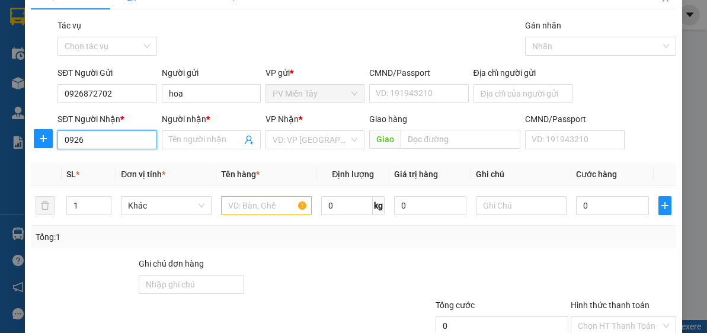
click at [123, 143] on input "0926" at bounding box center [106, 139] width 99 height 19
click at [107, 137] on input "0926" at bounding box center [106, 139] width 99 height 19
click at [109, 147] on input "0926" at bounding box center [106, 139] width 99 height 19
click at [118, 139] on input "0926" at bounding box center [106, 139] width 99 height 19
type input "0"
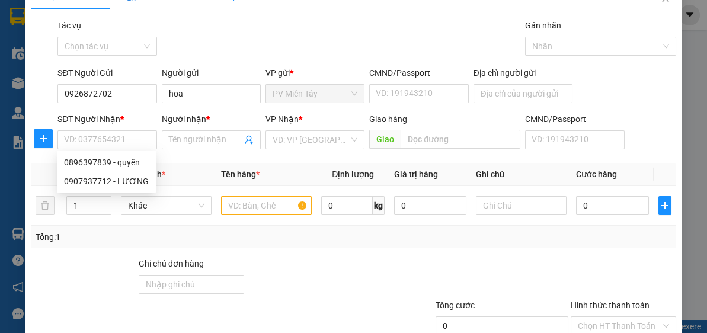
click at [201, 36] on div "Gói vận chuyển * Tiêu chuẩn Tác vụ Chọn tác vụ Gán nhãn Nhãn" at bounding box center [366, 39] width 623 height 41
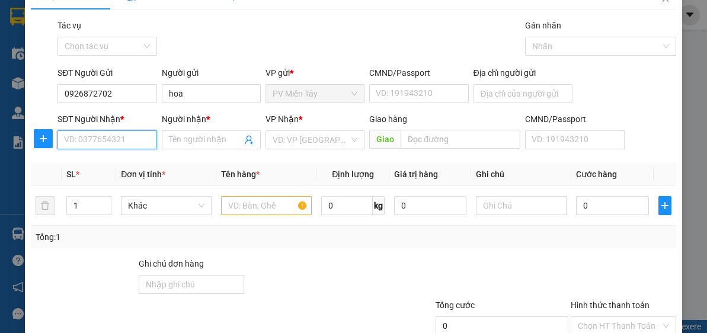
click at [97, 146] on input "SĐT Người Nhận *" at bounding box center [106, 139] width 99 height 19
click at [116, 162] on div "0896397839 - quyên" at bounding box center [106, 162] width 85 height 13
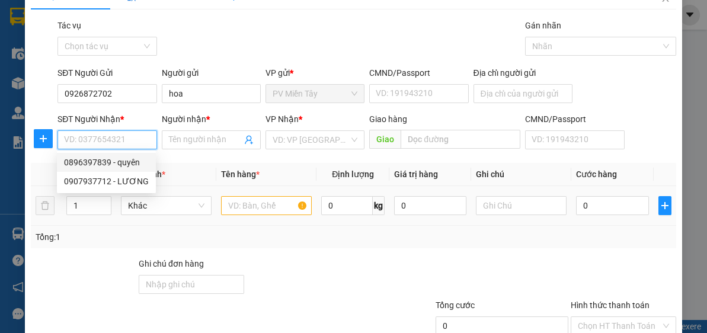
type input "0896397839"
type input "quyên"
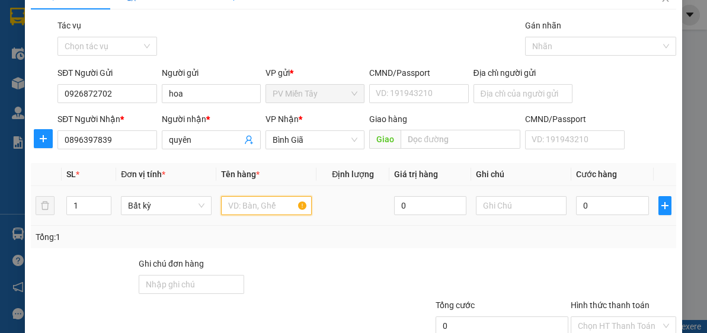
click at [263, 201] on input "text" at bounding box center [266, 205] width 91 height 19
type input "THUNG"
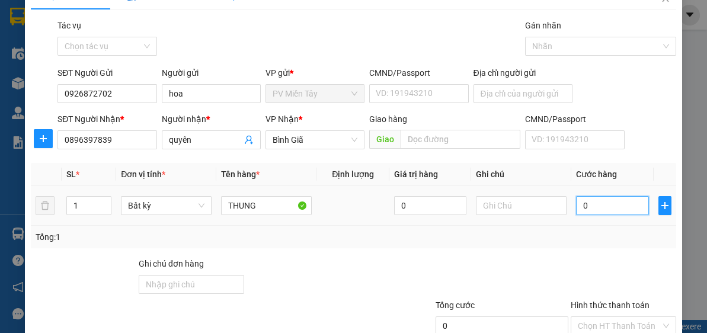
type input "4"
type input "40"
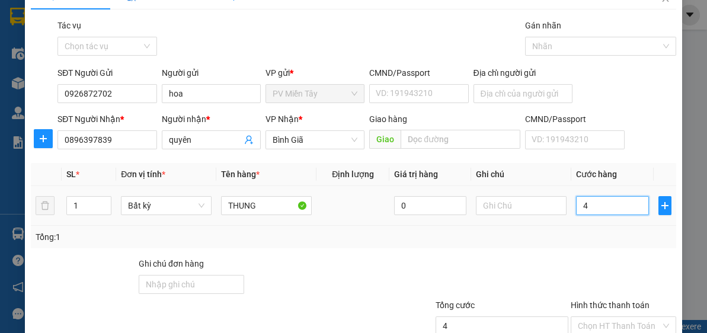
type input "40"
click at [469, 264] on div at bounding box center [489, 277] width 162 height 41
type input "40.000"
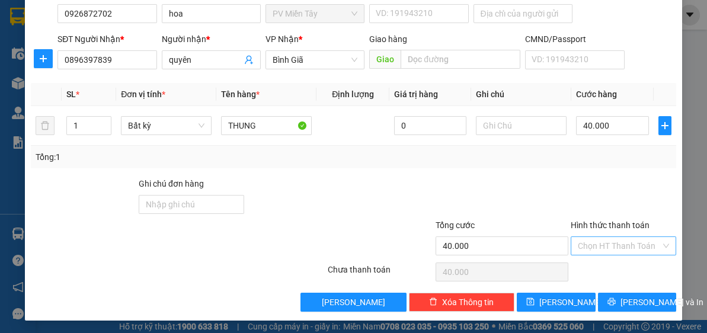
click at [631, 244] on input "Hình thức thanh toán" at bounding box center [619, 246] width 83 height 18
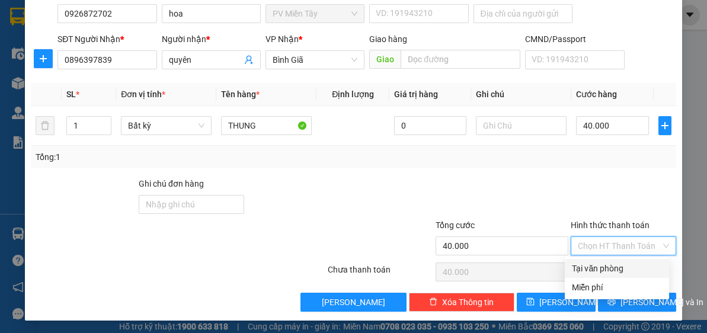
click at [622, 269] on div "Tại văn phòng" at bounding box center [617, 268] width 90 height 13
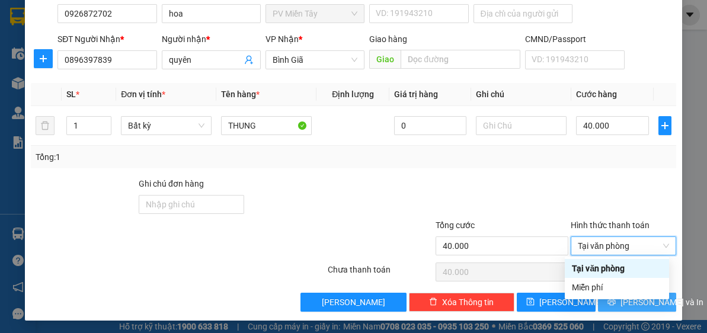
type input "0"
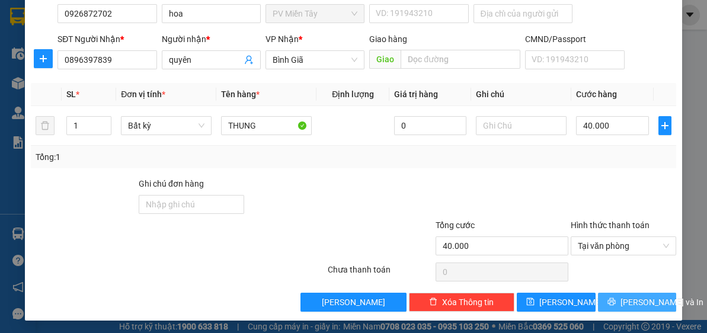
click at [645, 301] on span "[PERSON_NAME] và In" at bounding box center [661, 302] width 83 height 13
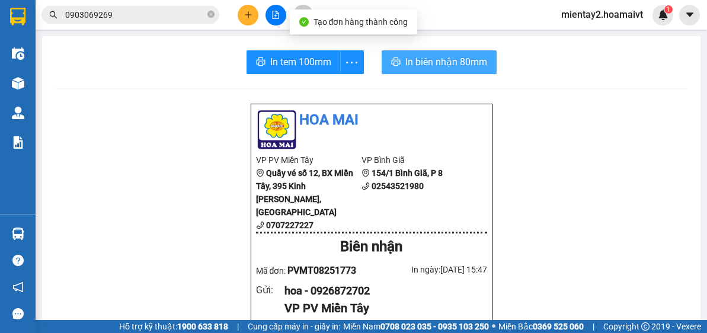
click at [436, 66] on span "In biên nhận 80mm" at bounding box center [446, 62] width 82 height 15
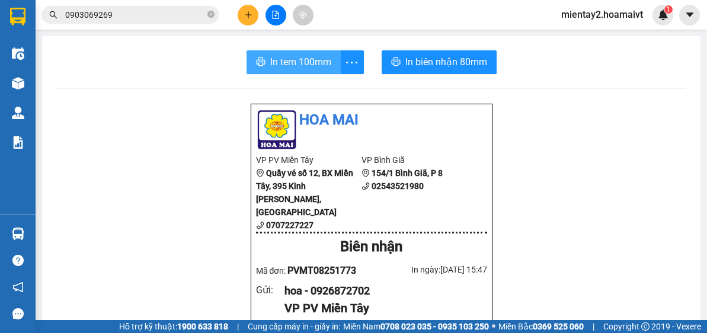
click at [297, 50] on button "In tem 100mm" at bounding box center [293, 62] width 94 height 24
click at [252, 12] on button at bounding box center [248, 15] width 21 height 21
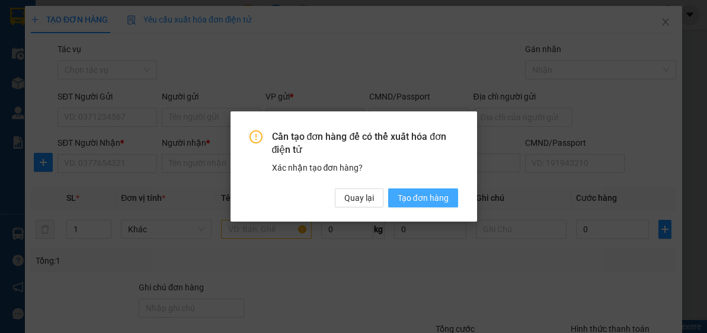
click at [407, 201] on span "Tạo đơn hàng" at bounding box center [423, 197] width 51 height 13
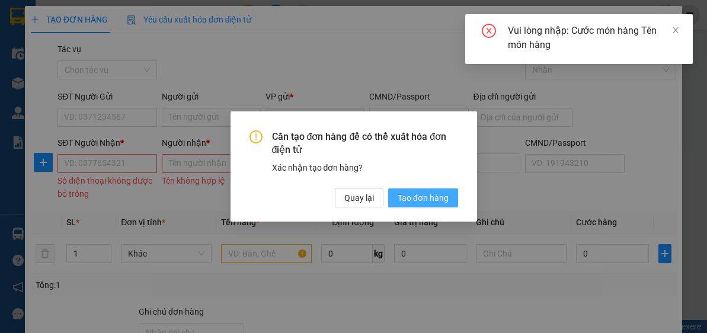
click at [404, 198] on span "Tạo đơn hàng" at bounding box center [423, 197] width 51 height 13
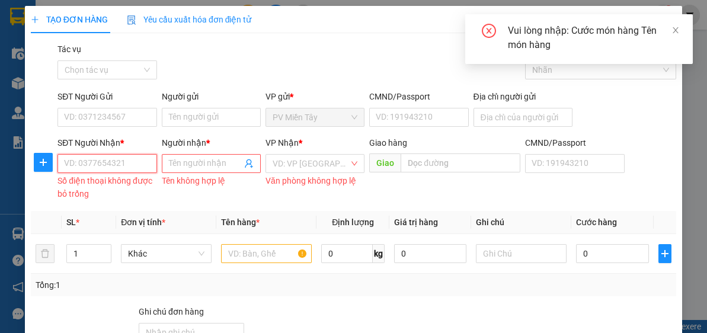
click at [124, 164] on input "SĐT Người Nhận *" at bounding box center [106, 163] width 99 height 19
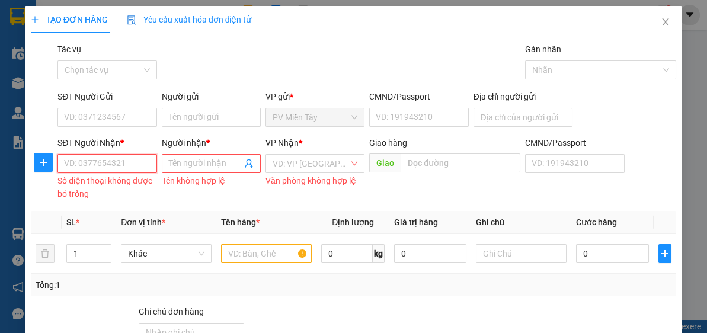
paste input "0364414292"
type input "0364414292"
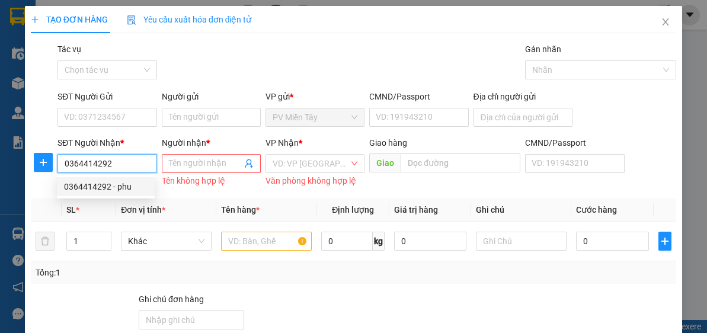
click at [131, 162] on input "0364414292" at bounding box center [106, 163] width 99 height 19
click at [124, 187] on div "0364414292 - phu" at bounding box center [106, 186] width 84 height 13
type input "0967276493 chien"
type input "phu"
type input "[PERSON_NAME]"
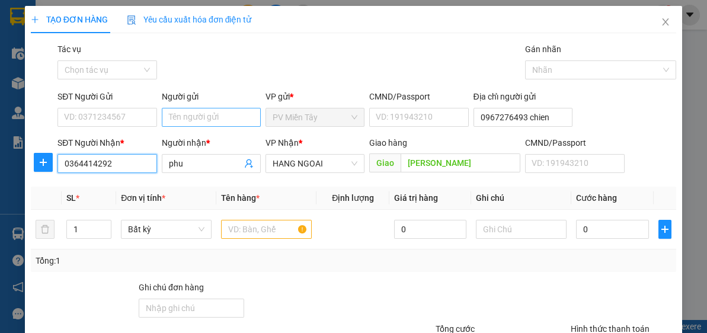
type input "0364414292"
click at [229, 110] on input "Người gửi" at bounding box center [211, 117] width 99 height 19
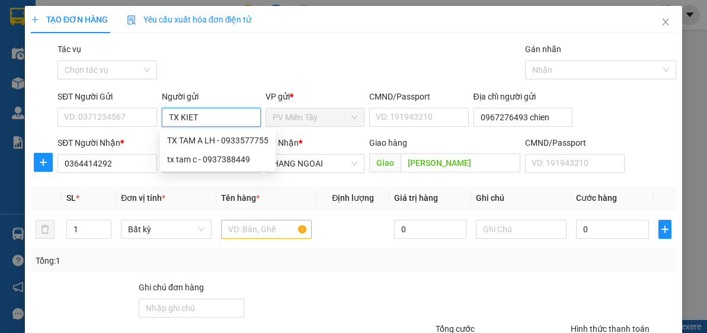
type input "TX KIET"
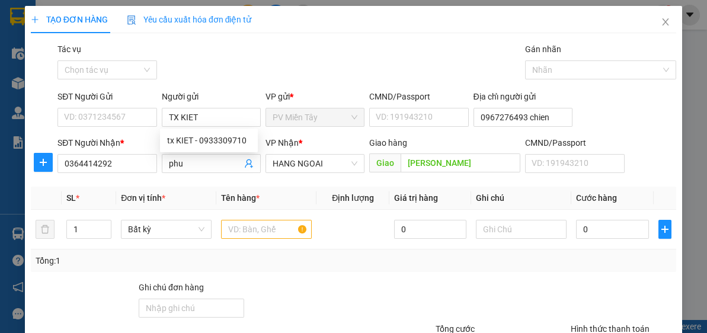
click at [280, 67] on div "Gói vận chuyển * Tiêu chuẩn Tác vụ Chọn tác vụ Gán nhãn Nhãn" at bounding box center [366, 63] width 623 height 41
click at [219, 118] on input "TX KIET" at bounding box center [211, 117] width 99 height 19
click at [225, 143] on div "tx KIET - 0933309710" at bounding box center [209, 140] width 84 height 13
type input "0933309710"
type input "tx KIET"
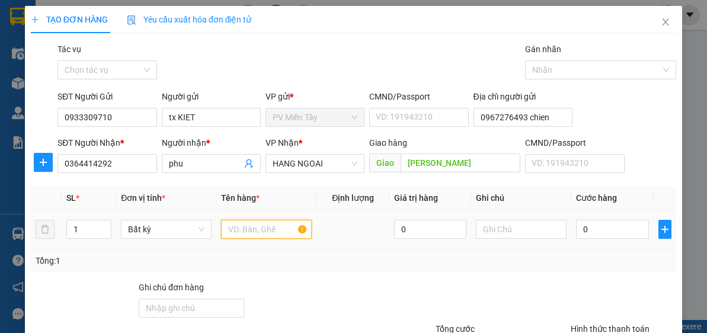
drag, startPoint x: 260, startPoint y: 235, endPoint x: 256, endPoint y: 229, distance: 6.4
click at [260, 234] on input "text" at bounding box center [266, 229] width 91 height 19
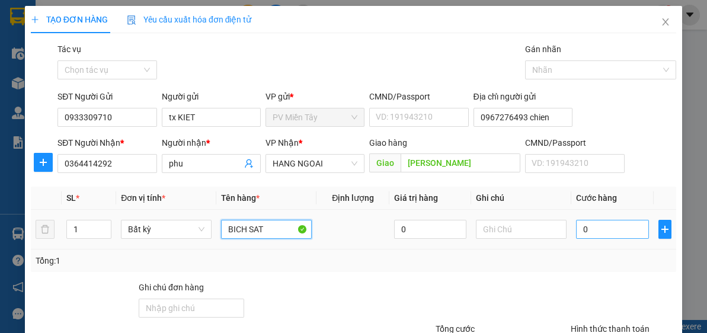
type input "BICH SAT"
click at [633, 231] on input "0" at bounding box center [612, 229] width 72 height 19
type input "4"
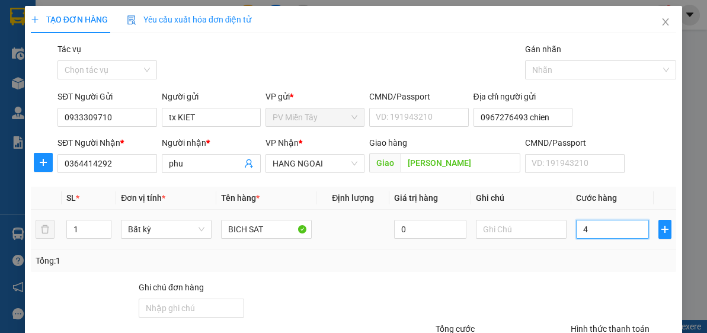
type input "40"
click at [626, 284] on div at bounding box center [623, 301] width 108 height 41
type input "40.000"
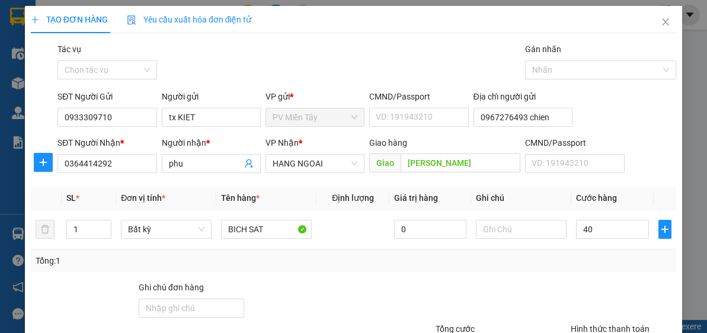
type input "40.000"
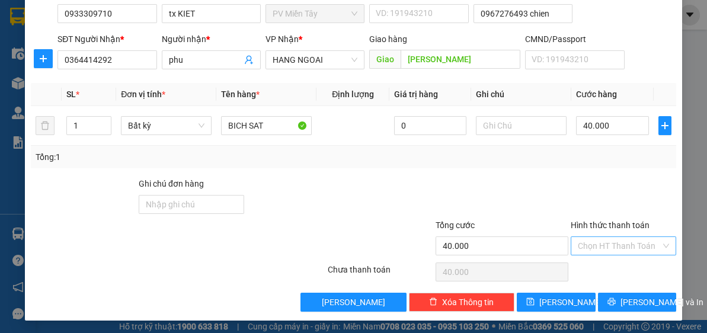
click at [627, 240] on input "Hình thức thanh toán" at bounding box center [619, 246] width 83 height 18
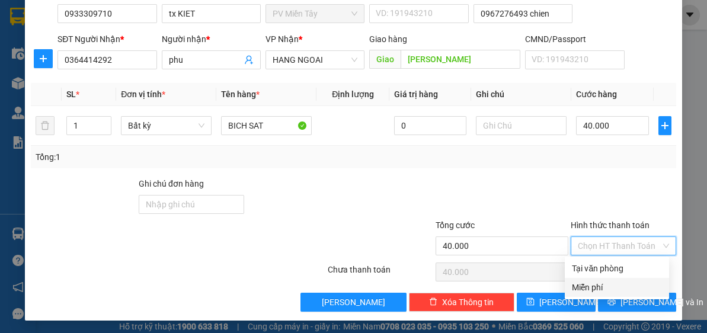
click at [620, 268] on div "Tại văn phòng" at bounding box center [617, 268] width 90 height 13
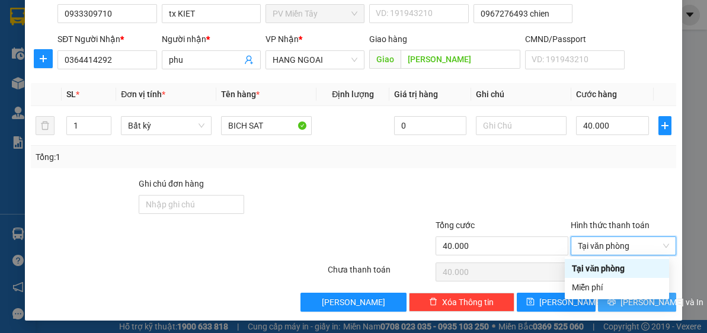
type input "0"
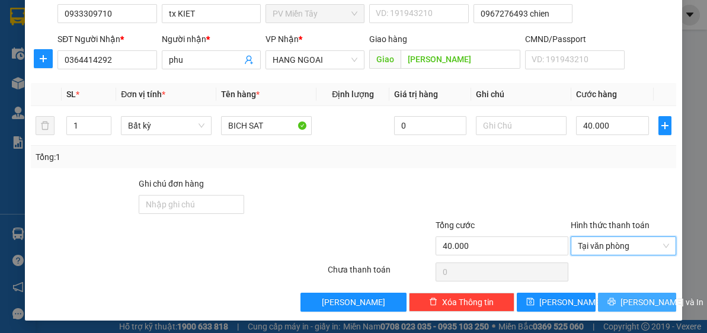
click at [645, 302] on span "[PERSON_NAME] và In" at bounding box center [661, 302] width 83 height 13
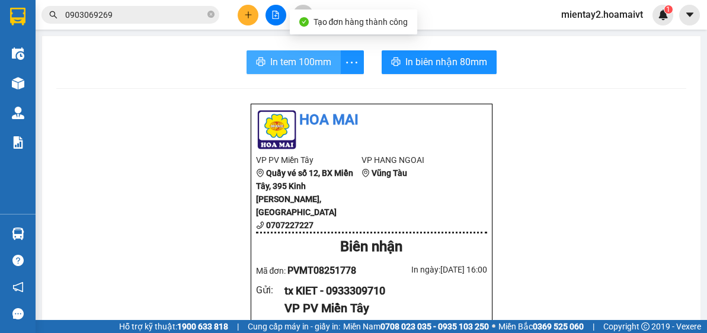
click at [302, 67] on span "In tem 100mm" at bounding box center [300, 62] width 61 height 15
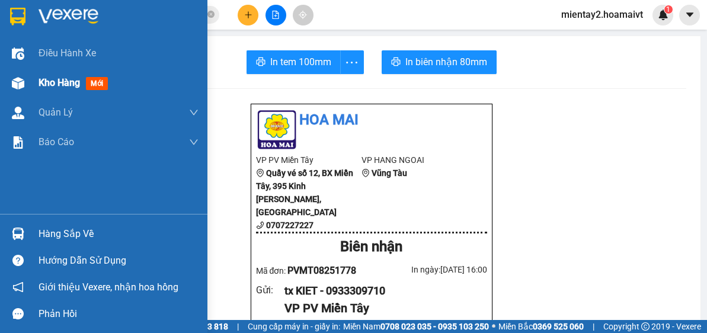
click at [54, 80] on span "Kho hàng" at bounding box center [59, 82] width 41 height 11
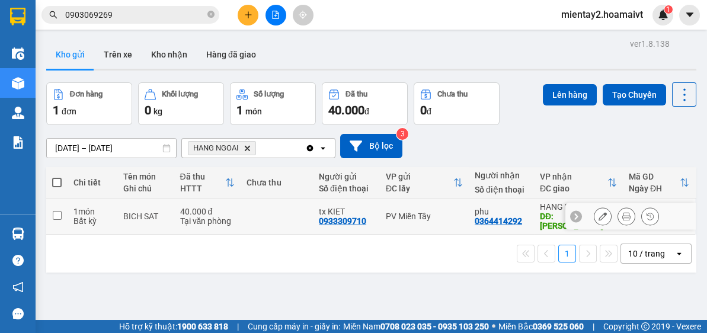
click at [281, 207] on td at bounding box center [277, 216] width 72 height 36
checkbox input "true"
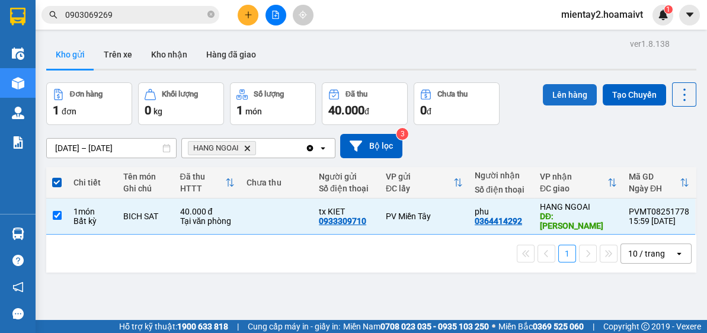
click at [565, 88] on button "Lên hàng" at bounding box center [570, 94] width 54 height 21
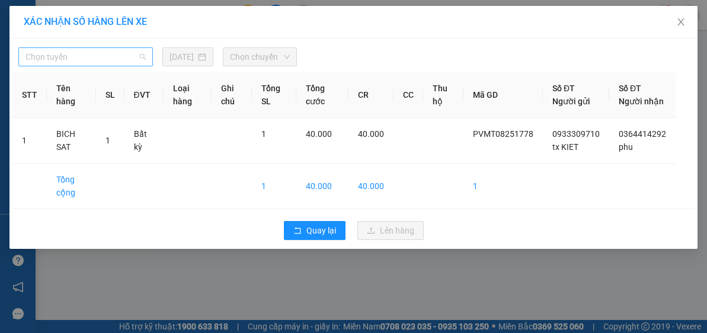
click at [97, 57] on span "Chọn tuyến" at bounding box center [85, 57] width 120 height 18
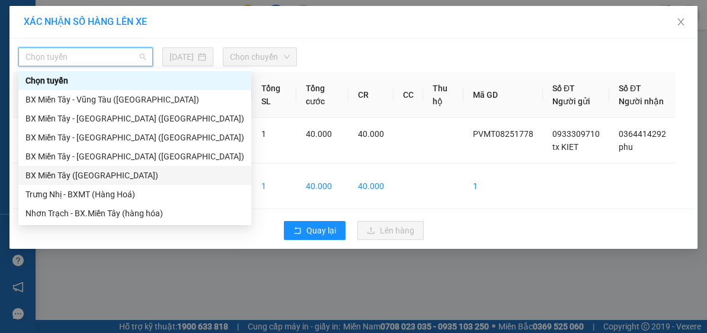
click at [101, 175] on div "BX Miền Tây ([GEOGRAPHIC_DATA])" at bounding box center [134, 175] width 219 height 13
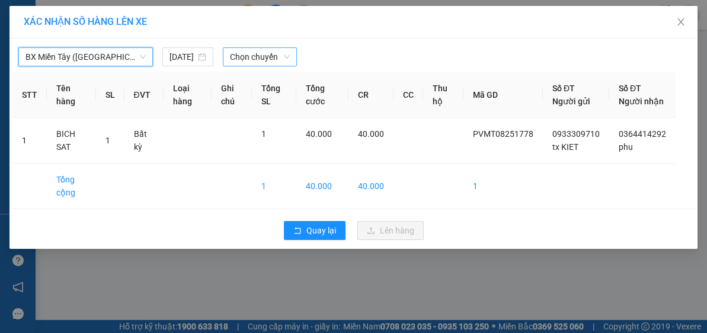
click at [241, 62] on span "Chọn chuyến" at bounding box center [260, 57] width 60 height 18
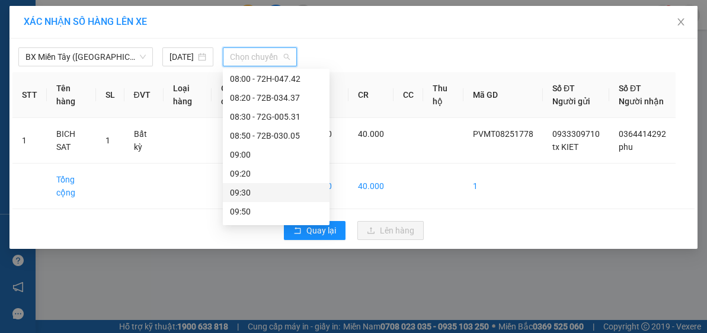
scroll to position [282, 0]
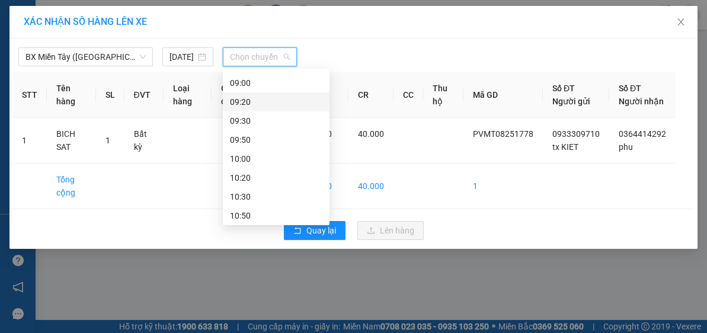
click at [260, 95] on div "09:20" at bounding box center [276, 101] width 92 height 13
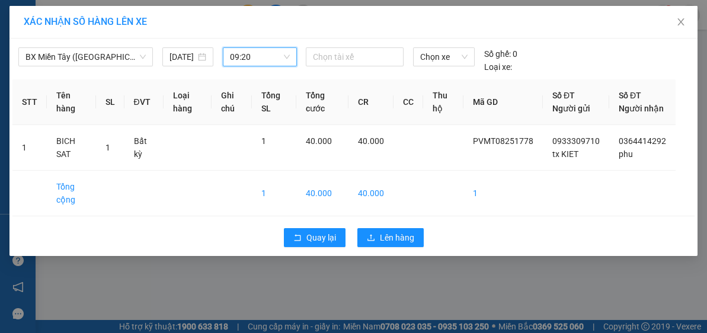
drag, startPoint x: 283, startPoint y: 60, endPoint x: 298, endPoint y: 88, distance: 31.3
click at [283, 60] on span "09:20" at bounding box center [260, 57] width 60 height 18
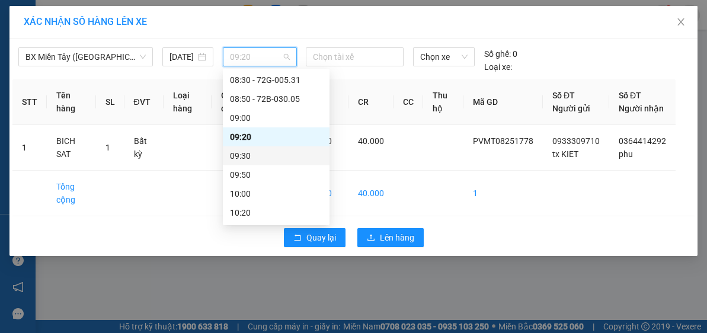
scroll to position [249, 0]
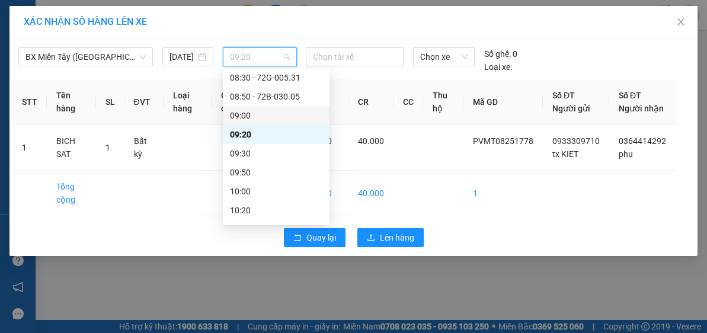
click at [289, 112] on div "09:00" at bounding box center [276, 115] width 92 height 13
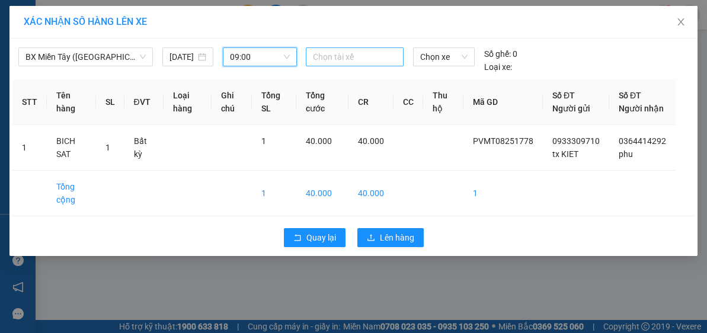
click at [349, 55] on div at bounding box center [355, 57] width 92 height 14
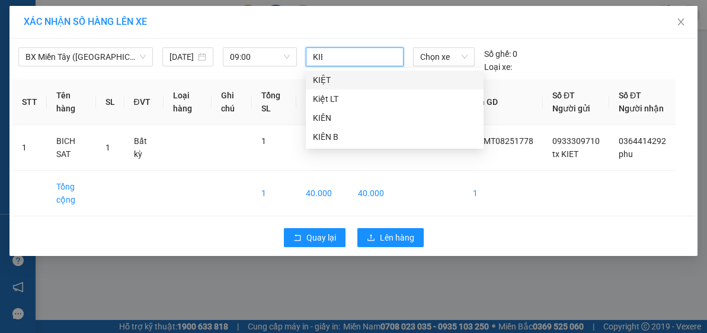
type input "KIET"
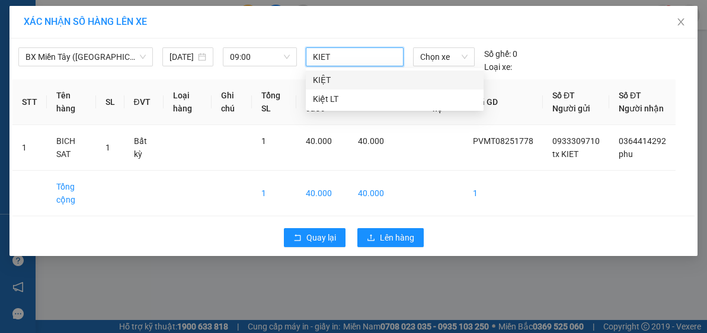
click at [318, 78] on div "KIỆT" at bounding box center [395, 79] width 164 height 13
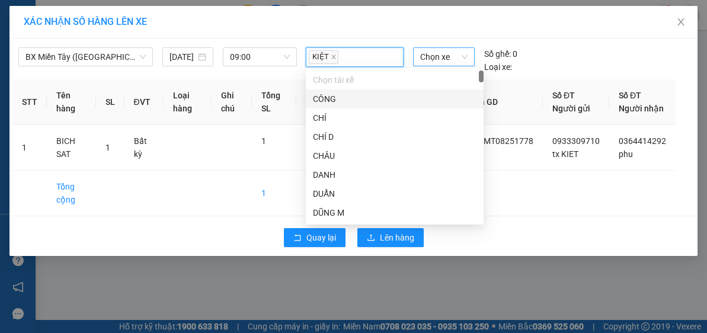
click at [428, 54] on span "Chọn xe" at bounding box center [443, 57] width 47 height 18
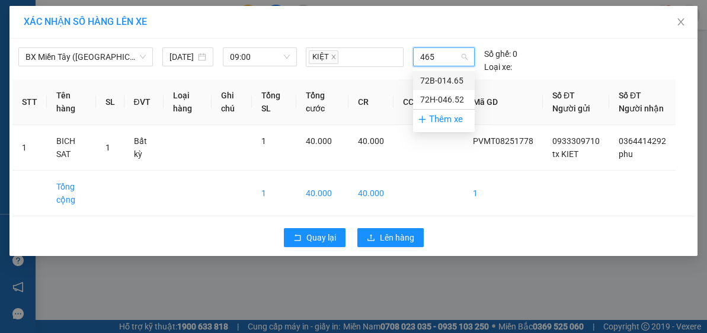
type input "4652"
click at [446, 84] on div "72H-046.52" at bounding box center [443, 80] width 47 height 13
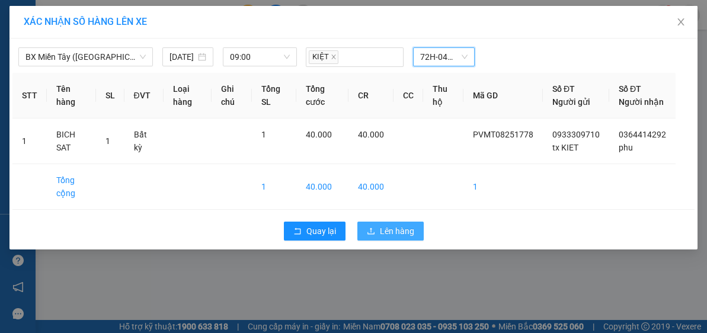
click at [411, 238] on span "Lên hàng" at bounding box center [397, 231] width 34 height 13
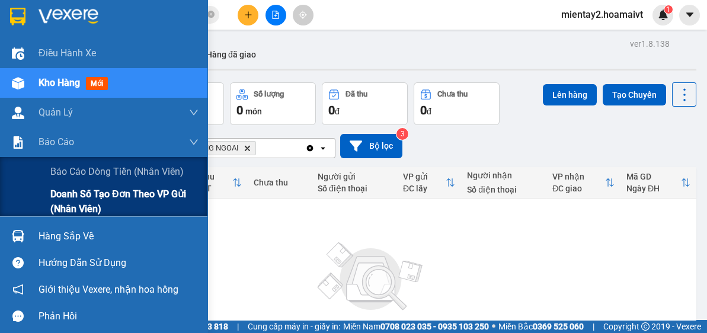
click at [91, 194] on span "Doanh số tạo đơn theo VP gửi (nhân viên)" at bounding box center [124, 202] width 148 height 30
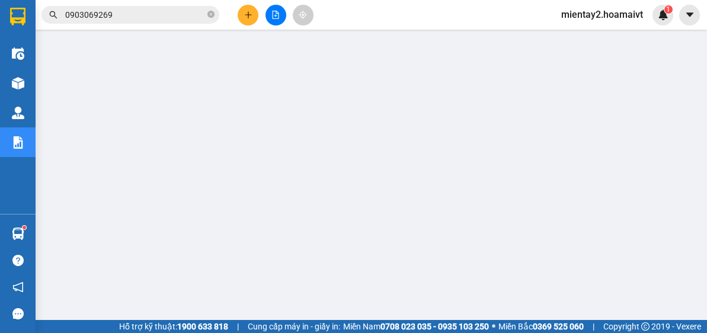
click at [244, 8] on button at bounding box center [248, 15] width 21 height 21
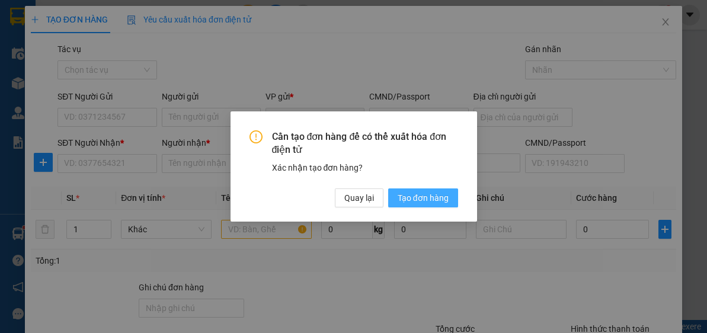
click at [423, 201] on span "Tạo đơn hàng" at bounding box center [423, 197] width 51 height 13
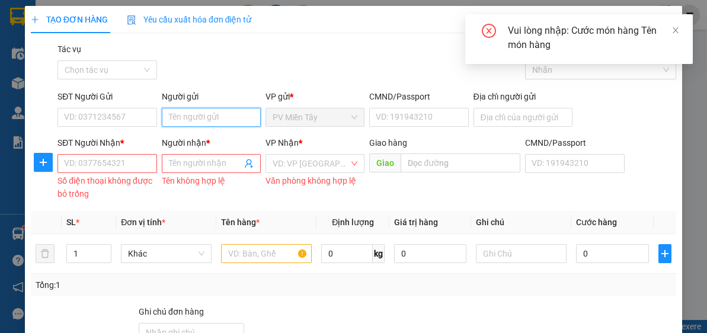
click at [240, 117] on input "Người gửi" at bounding box center [211, 117] width 99 height 19
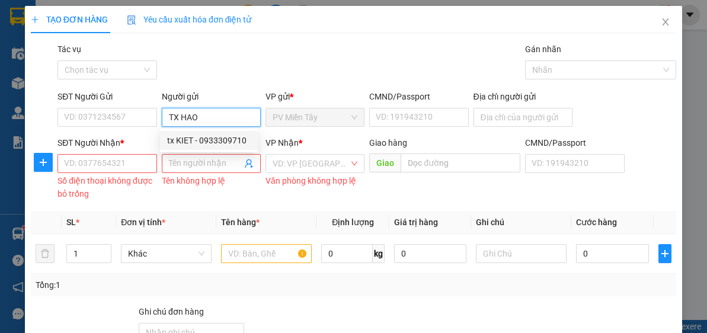
type input "TX HAO"
drag, startPoint x: 282, startPoint y: 60, endPoint x: 287, endPoint y: 91, distance: 31.2
click at [284, 60] on div "Gói vận chuyển * Tiêu chuẩn Tác vụ Chọn tác vụ Gán nhãn Nhãn" at bounding box center [366, 63] width 623 height 41
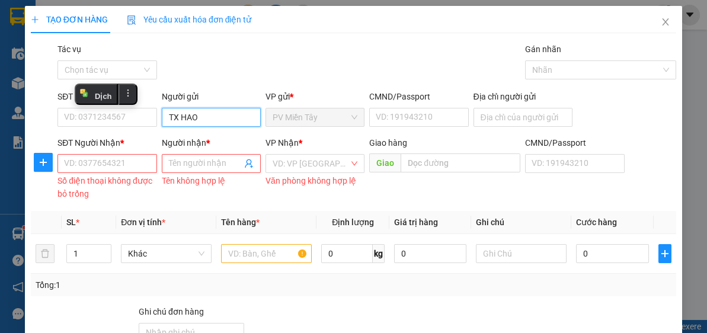
click at [222, 123] on input "TX HAO" at bounding box center [211, 117] width 99 height 19
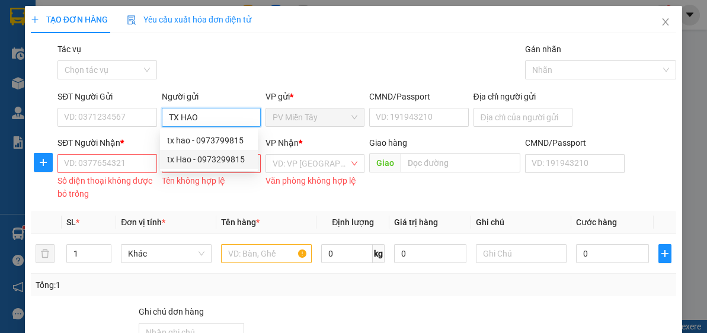
drag, startPoint x: 216, startPoint y: 157, endPoint x: 197, endPoint y: 162, distance: 19.7
click at [216, 158] on div "tx Hao - 0973299815" at bounding box center [209, 159] width 84 height 13
type input "0973299815"
type input "tx Hao"
click at [107, 161] on input "SĐT Người Nhận *" at bounding box center [106, 163] width 99 height 19
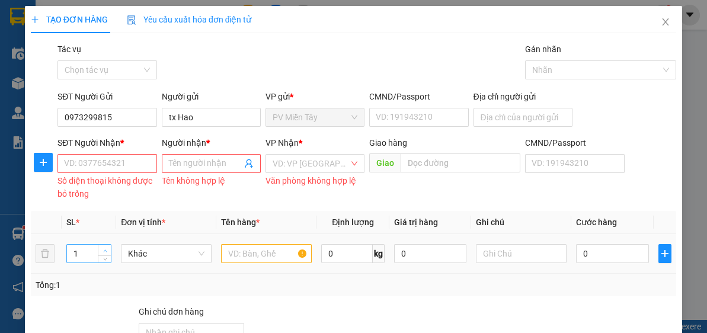
type input "2"
click at [107, 247] on span "up" at bounding box center [104, 250] width 7 height 7
click at [274, 258] on input "text" at bounding box center [266, 253] width 91 height 19
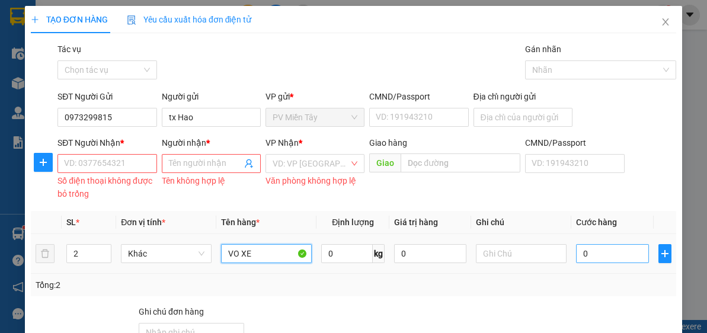
type input "VO XE"
click at [607, 250] on input "0" at bounding box center [612, 253] width 72 height 19
type input "1"
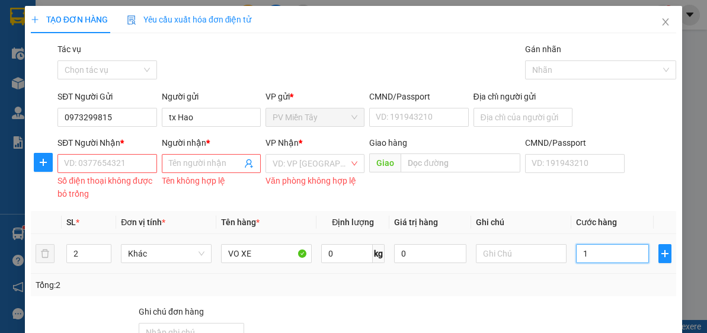
type input "10"
type input "100"
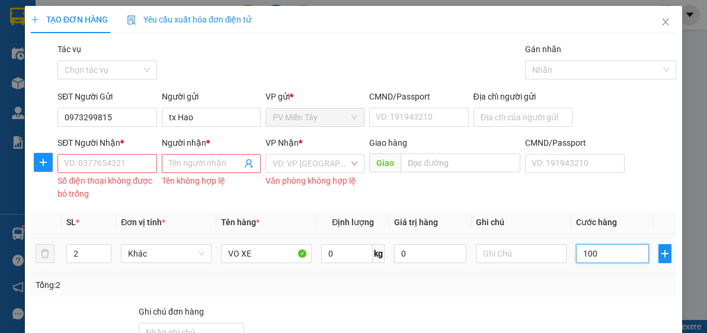
type input "100"
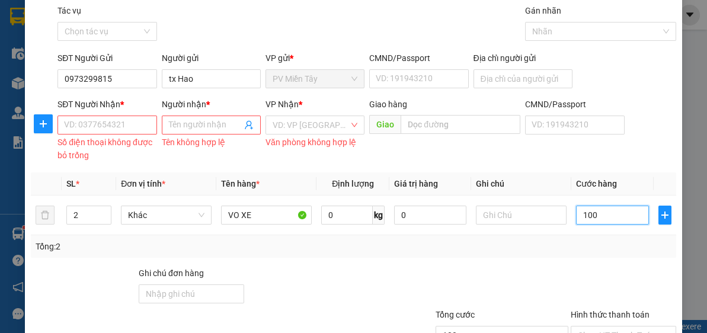
scroll to position [47, 0]
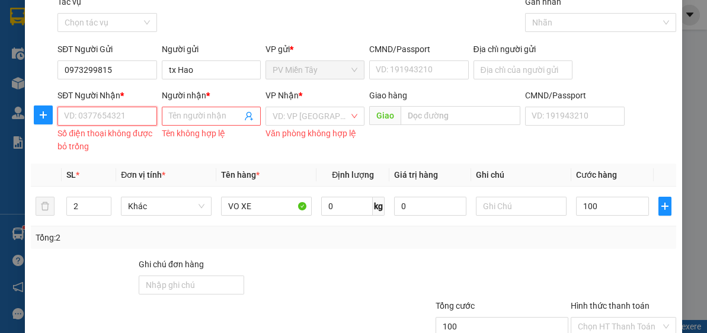
click at [101, 116] on input "SĐT Người Nhận *" at bounding box center [106, 116] width 99 height 19
type input "100.000"
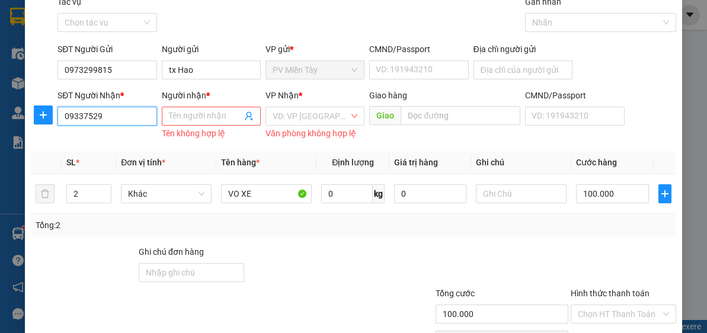
type input "093375299"
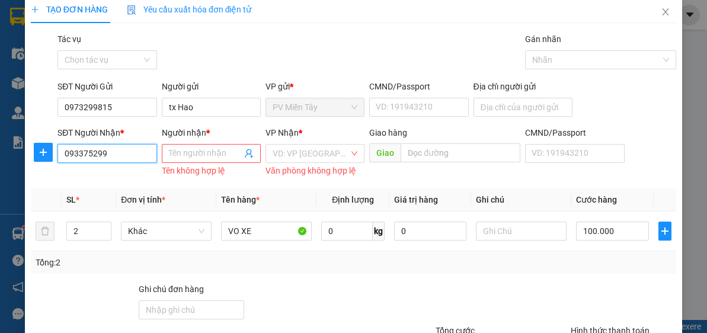
scroll to position [0, 0]
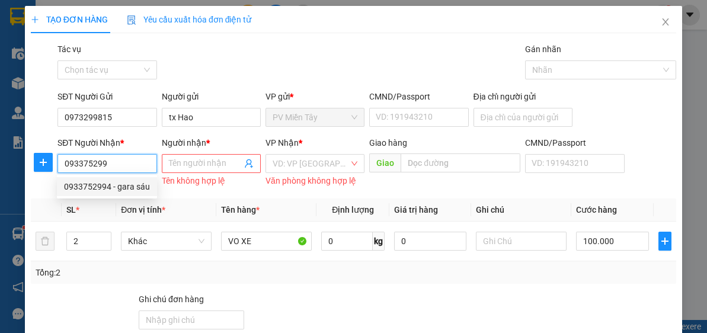
click at [123, 187] on div "0933752994 - gara sáu" at bounding box center [107, 186] width 86 height 13
type input "0378679354 Khoa 0790740014934"
type input "0933752994"
type input "gara sáu"
type input "phu my"
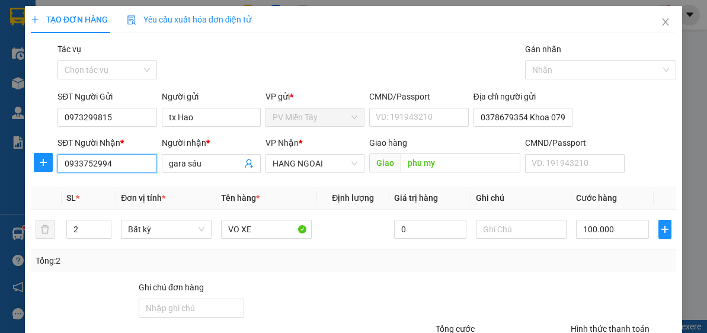
type input "0933752994"
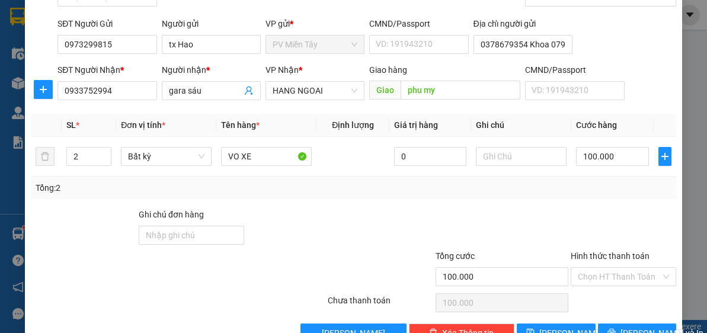
scroll to position [104, 0]
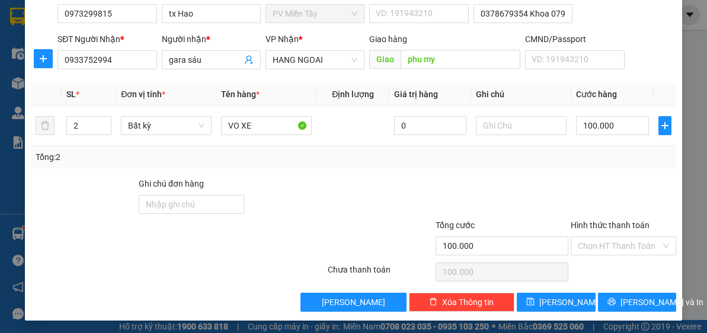
click at [540, 150] on div "Tổng: 2" at bounding box center [354, 156] width 636 height 13
click at [611, 249] on input "Hình thức thanh toán" at bounding box center [619, 246] width 83 height 18
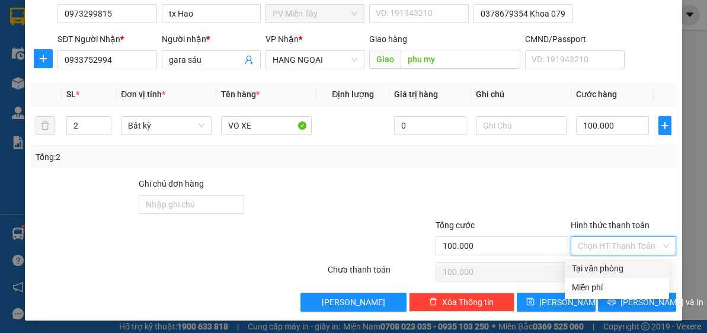
drag, startPoint x: 569, startPoint y: 175, endPoint x: 598, endPoint y: 209, distance: 44.2
click at [569, 175] on div "Transit Pickup Surcharge Ids Transit Deliver Surcharge Ids Transit Deliver Surc…" at bounding box center [353, 125] width 645 height 373
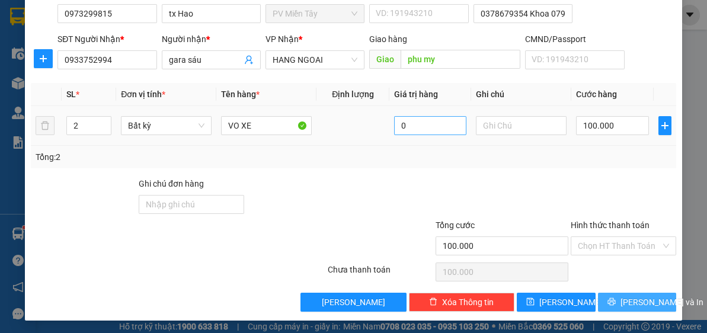
click at [651, 299] on span "[PERSON_NAME] và In" at bounding box center [661, 302] width 83 height 13
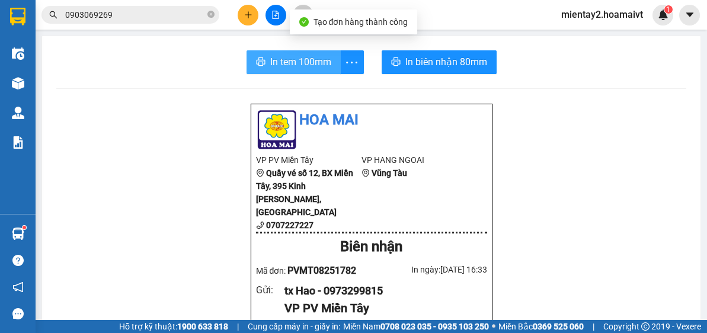
click at [283, 59] on span "In tem 100mm" at bounding box center [300, 62] width 61 height 15
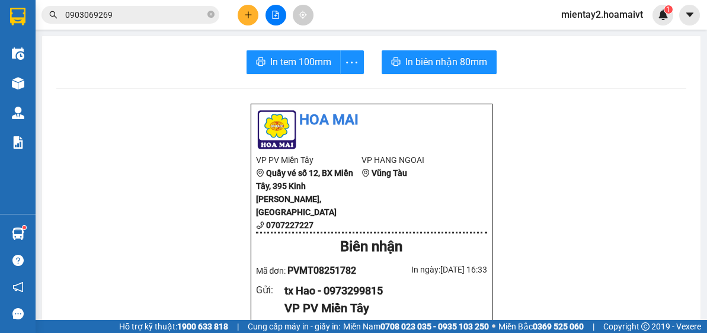
click at [253, 9] on button at bounding box center [248, 15] width 21 height 21
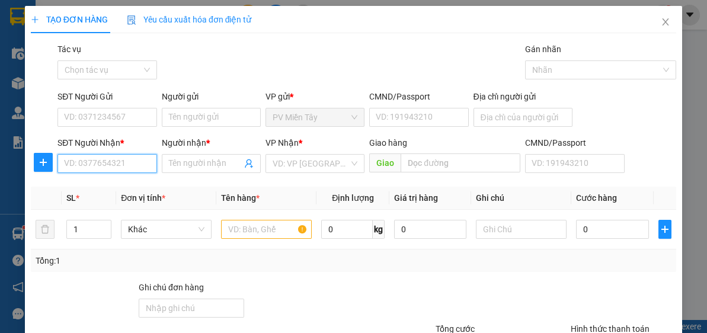
click at [91, 162] on input "SĐT Người Nhận *" at bounding box center [106, 163] width 99 height 19
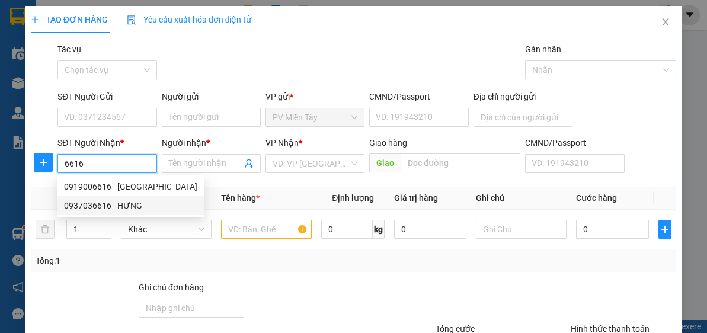
click at [118, 205] on div "0937036616 - HƯNG" at bounding box center [130, 205] width 133 height 13
type input "0937036616"
type input "HƯNG"
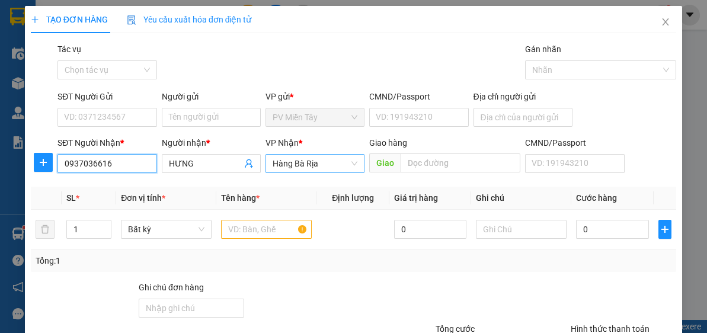
click at [323, 168] on span "Hàng Bà Rịa" at bounding box center [315, 164] width 85 height 18
type input "0937036616"
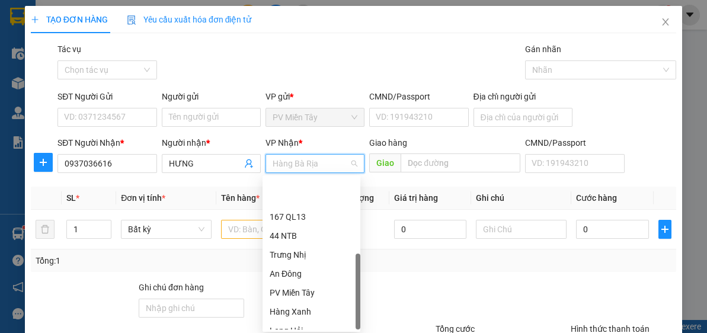
scroll to position [95, 0]
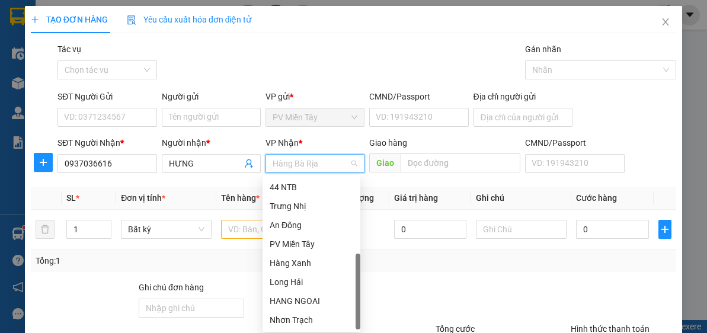
drag, startPoint x: 359, startPoint y: 225, endPoint x: 375, endPoint y: 326, distance: 102.6
click at [375, 326] on body "Kết quả tìm kiếm ( 155 ) Bộ lọc Mã ĐH Trạng thái Món hàng Tổng cước Chưa cước N…" at bounding box center [353, 166] width 707 height 333
click at [328, 301] on div "HANG NGOAI" at bounding box center [312, 300] width 84 height 13
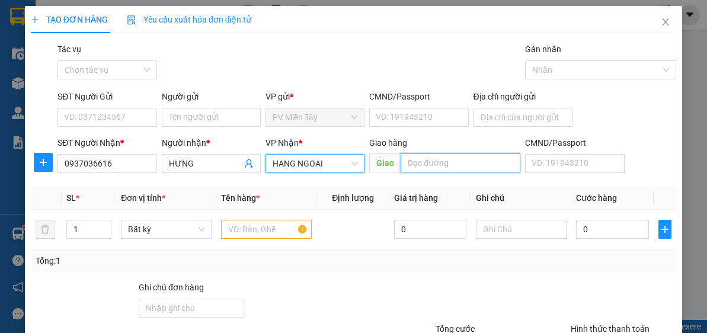
click at [434, 166] on input "text" at bounding box center [461, 162] width 120 height 19
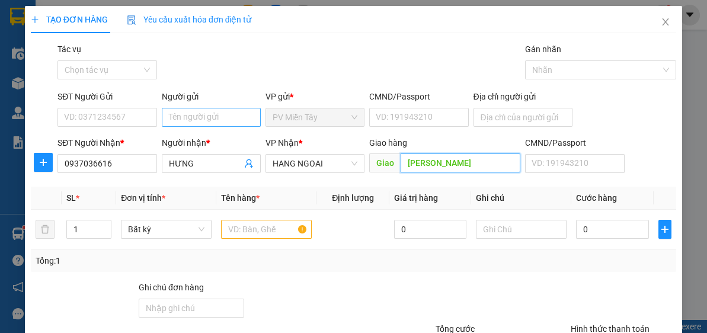
type input "[PERSON_NAME]"
click at [230, 118] on input "Người gửi" at bounding box center [211, 117] width 99 height 19
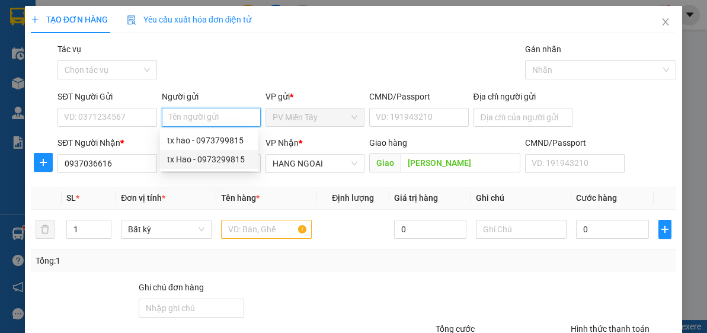
click at [213, 159] on div "tx Hao - 0973299815" at bounding box center [209, 159] width 84 height 13
type input "0973299815"
type input "tx Hao"
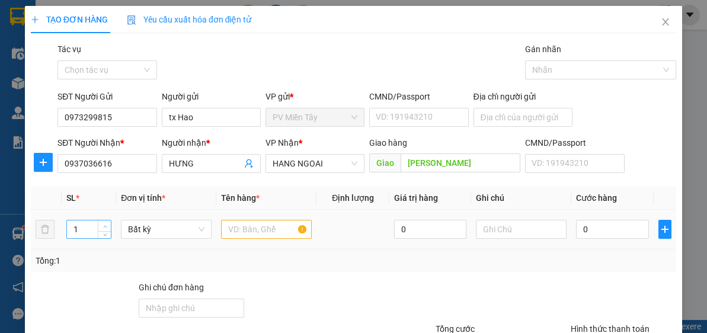
click at [103, 225] on icon "up" at bounding box center [105, 227] width 4 height 4
type input "2"
click at [279, 235] on input "text" at bounding box center [266, 229] width 91 height 19
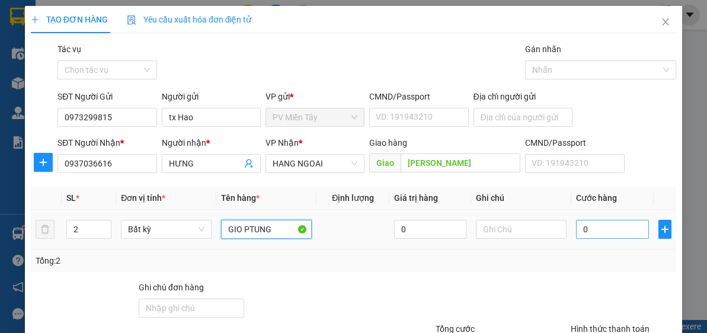
type input "GIO PTUNG"
click at [603, 228] on input "0" at bounding box center [612, 229] width 72 height 19
type input "8"
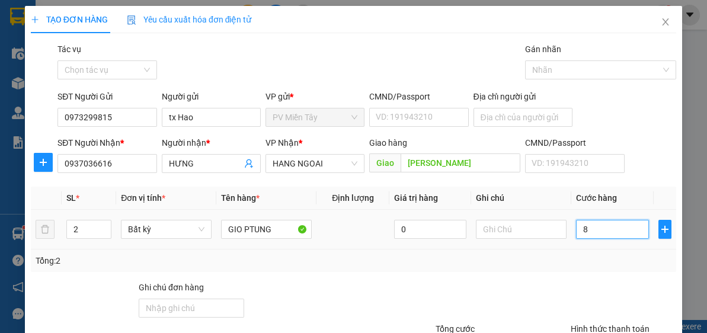
type input "80"
type input "80.000"
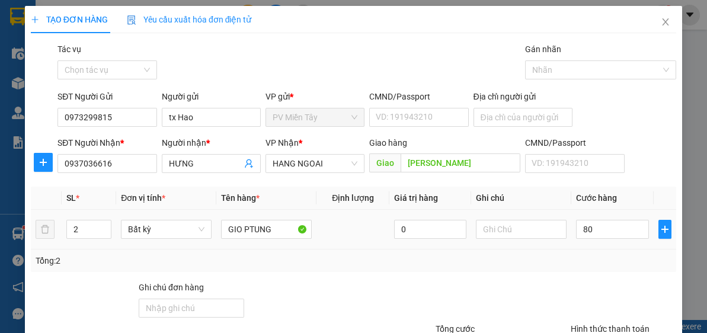
type input "80.000"
drag, startPoint x: 598, startPoint y: 254, endPoint x: 694, endPoint y: 220, distance: 101.6
click at [599, 254] on div "Tổng: 2" at bounding box center [354, 260] width 636 height 13
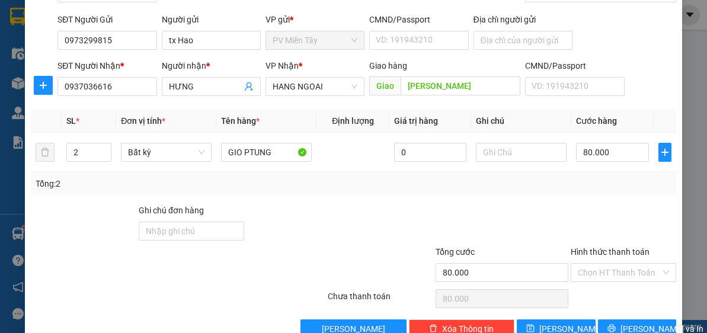
scroll to position [104, 0]
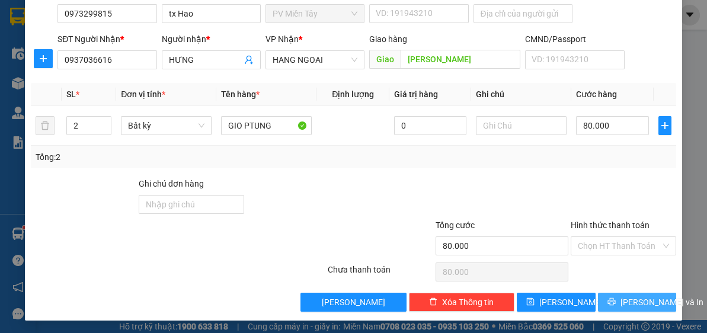
click at [636, 296] on span "[PERSON_NAME] và In" at bounding box center [661, 302] width 83 height 13
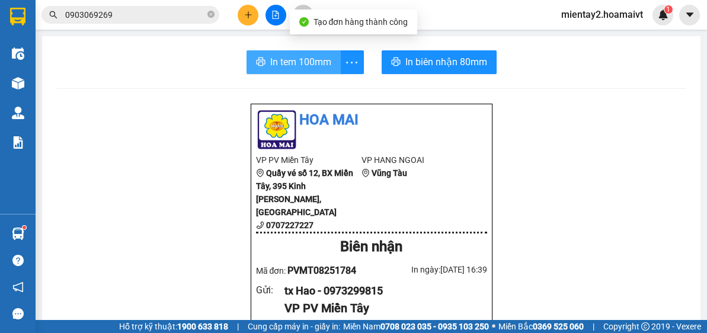
click at [332, 66] on button "In tem 100mm" at bounding box center [293, 62] width 94 height 24
click at [309, 52] on button "In tem 100mm" at bounding box center [293, 62] width 94 height 24
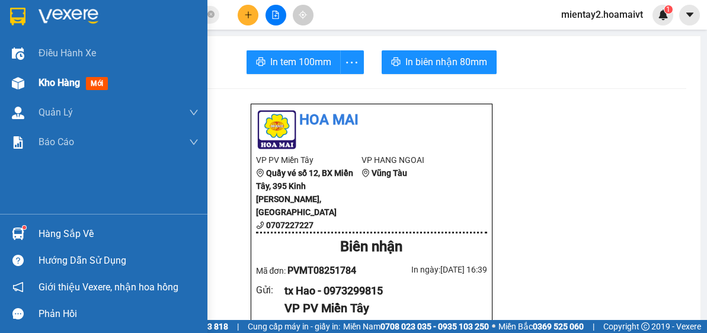
click at [64, 82] on span "Kho hàng" at bounding box center [59, 82] width 41 height 11
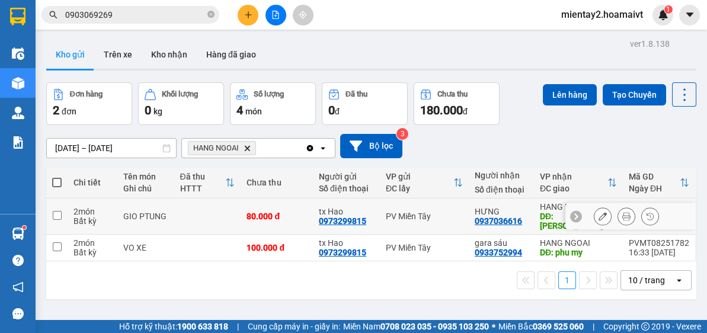
click at [424, 212] on div "PV Miền Tây" at bounding box center [424, 216] width 77 height 9
checkbox input "true"
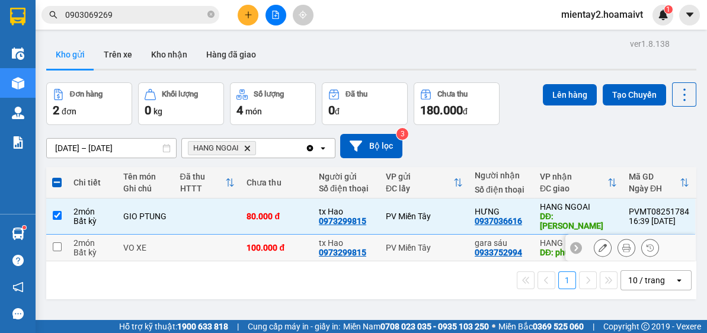
click at [435, 243] on div "PV Miền Tây" at bounding box center [424, 247] width 77 height 9
checkbox input "true"
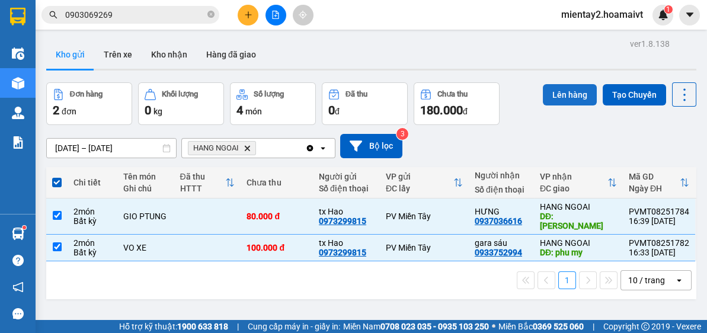
click at [580, 92] on button "Lên hàng" at bounding box center [570, 94] width 54 height 21
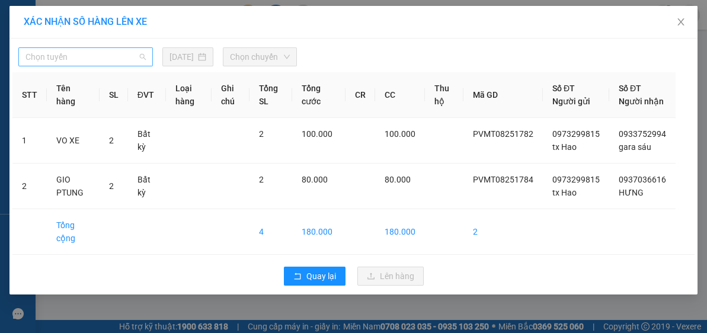
click at [63, 57] on span "Chọn tuyến" at bounding box center [85, 57] width 120 height 18
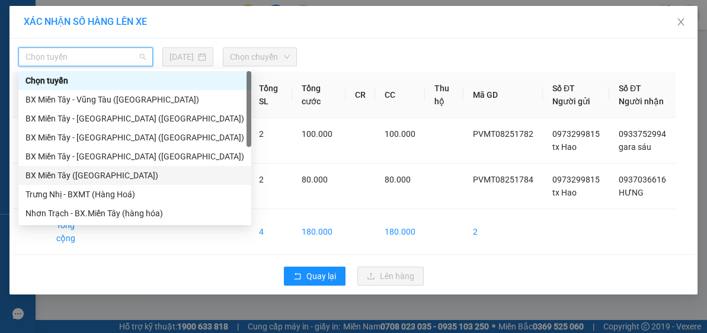
click at [104, 175] on div "BX Miền Tây ([GEOGRAPHIC_DATA])" at bounding box center [134, 175] width 219 height 13
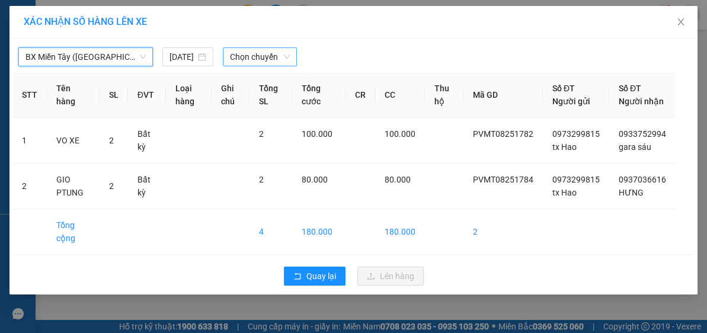
click at [263, 55] on span "Chọn chuyến" at bounding box center [260, 57] width 60 height 18
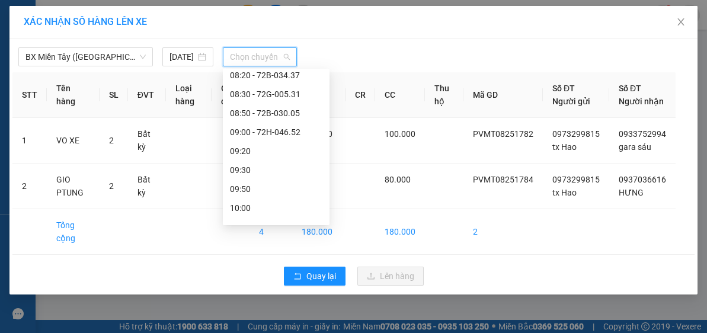
scroll to position [230, 0]
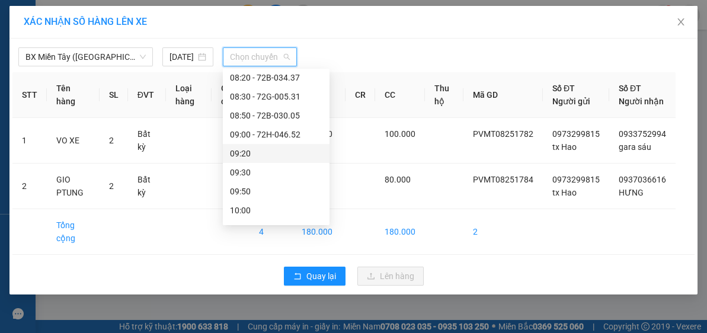
click at [257, 149] on div "09:20" at bounding box center [276, 153] width 92 height 13
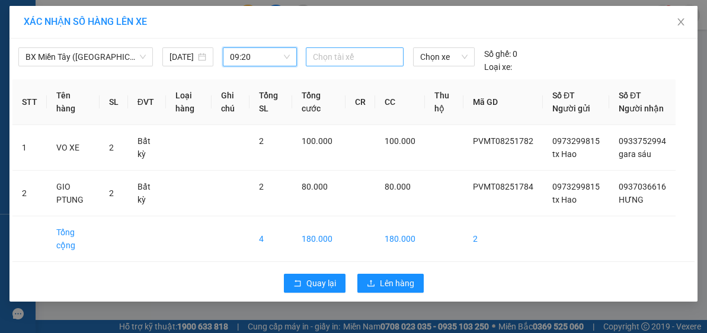
click at [342, 57] on div at bounding box center [355, 57] width 92 height 14
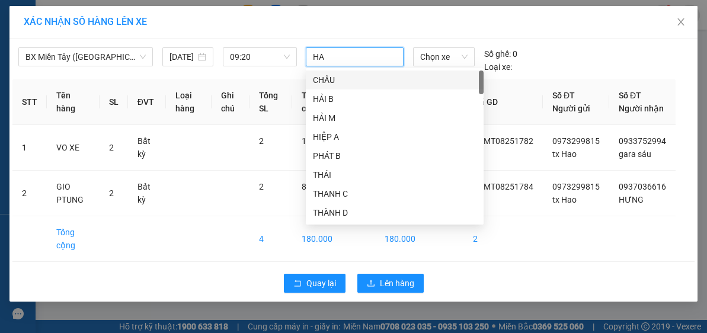
type input "HAO"
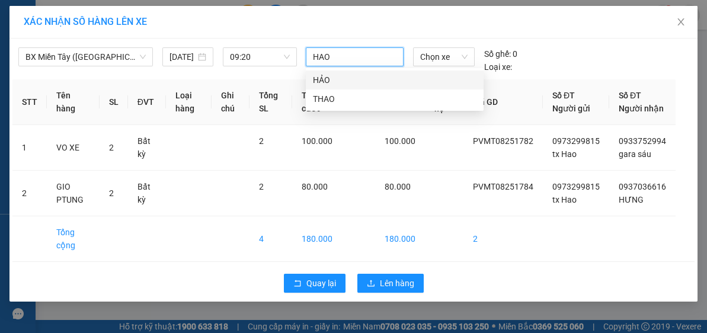
click at [325, 81] on div "HẢO" at bounding box center [395, 79] width 164 height 13
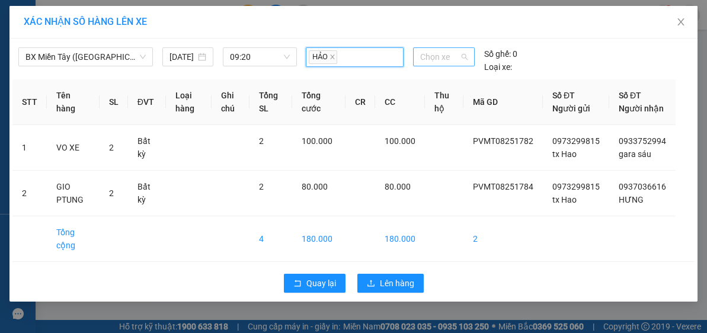
click at [443, 55] on span "Chọn xe" at bounding box center [443, 57] width 47 height 18
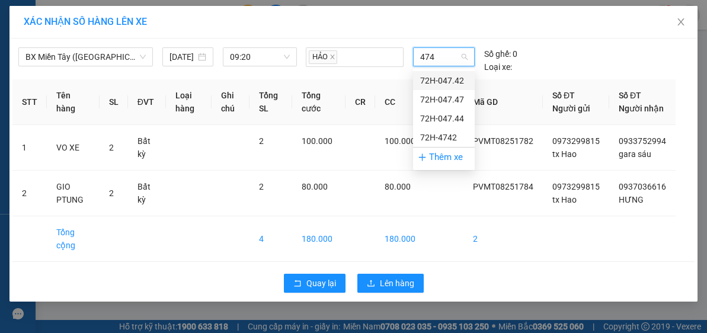
type input "4747"
click at [447, 82] on div "72H-047.47" at bounding box center [443, 80] width 47 height 13
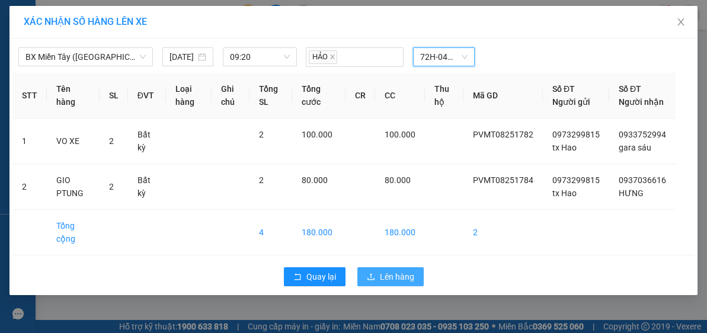
click at [400, 283] on span "Lên hàng" at bounding box center [397, 276] width 34 height 13
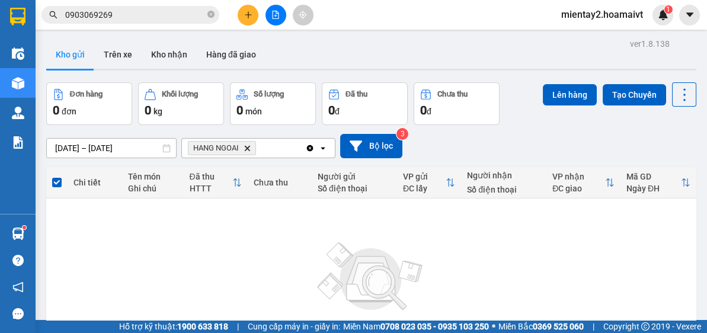
click at [249, 12] on icon "plus" at bounding box center [248, 15] width 8 height 8
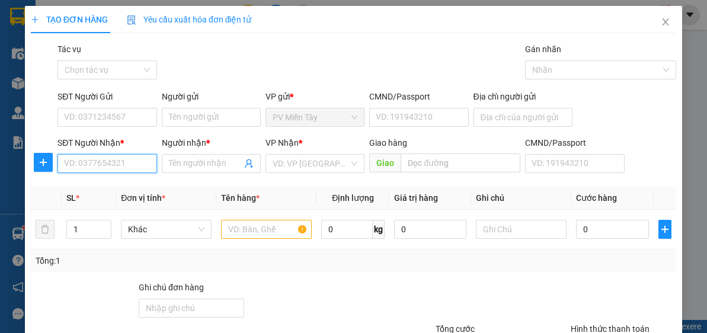
click at [114, 165] on input "SĐT Người Nhận *" at bounding box center [106, 163] width 99 height 19
paste input "0976606039"
click at [133, 159] on input "0976606039" at bounding box center [106, 163] width 99 height 19
type input "0976606039"
click at [202, 105] on div "Người gửi" at bounding box center [211, 99] width 99 height 18
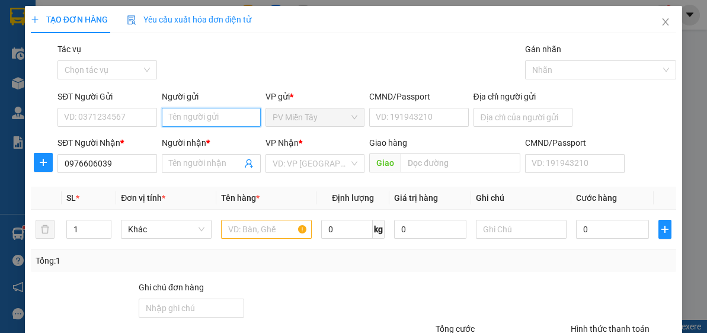
click at [202, 112] on input "Người gửi" at bounding box center [211, 117] width 99 height 19
click at [210, 153] on div "tx Hao - 0973299815" at bounding box center [209, 159] width 84 height 13
type input "0973299815"
type input "tx Hao"
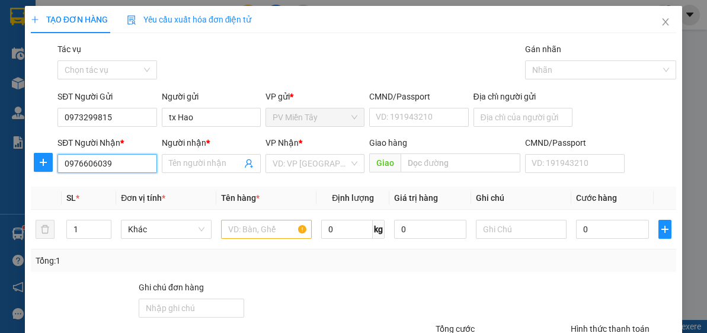
click at [134, 166] on input "0976606039" at bounding box center [106, 163] width 99 height 19
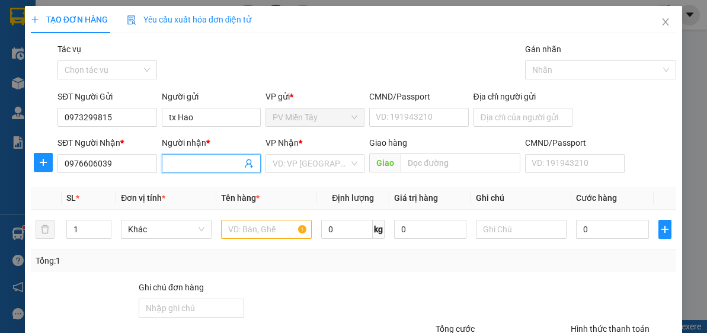
click at [200, 154] on span at bounding box center [211, 163] width 99 height 19
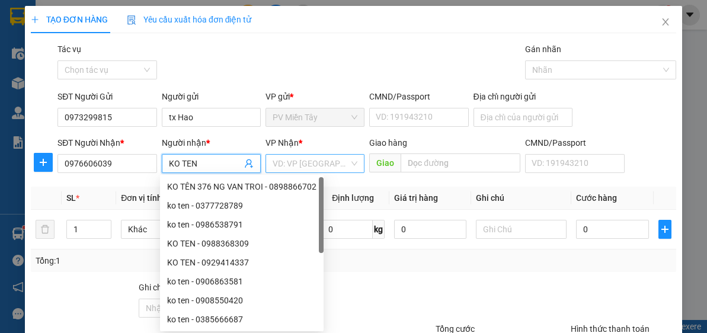
click at [348, 162] on div "VD: VP [GEOGRAPHIC_DATA]" at bounding box center [314, 163] width 99 height 19
type input "KO TEN"
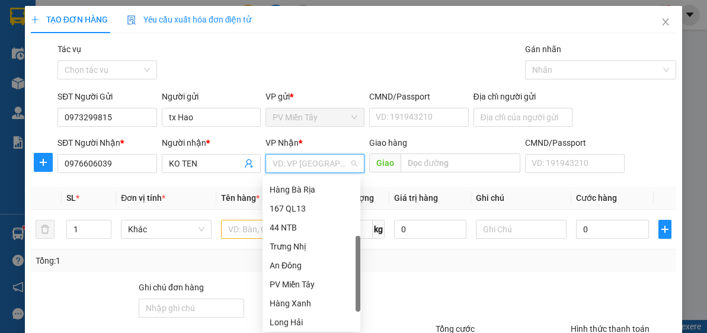
scroll to position [84, 0]
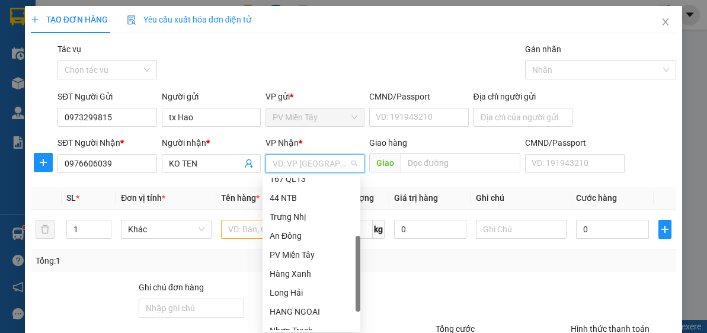
drag, startPoint x: 355, startPoint y: 208, endPoint x: 355, endPoint y: 276, distance: 67.5
click at [355, 276] on div at bounding box center [357, 274] width 5 height 76
drag, startPoint x: 312, startPoint y: 311, endPoint x: 321, endPoint y: 304, distance: 11.8
click at [312, 311] on div "HANG NGOAI" at bounding box center [312, 311] width 84 height 13
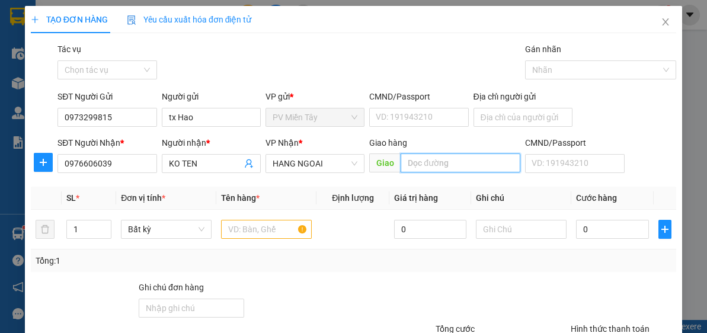
click at [441, 164] on input "text" at bounding box center [461, 162] width 120 height 19
type input "O"
type input "GO DAU"
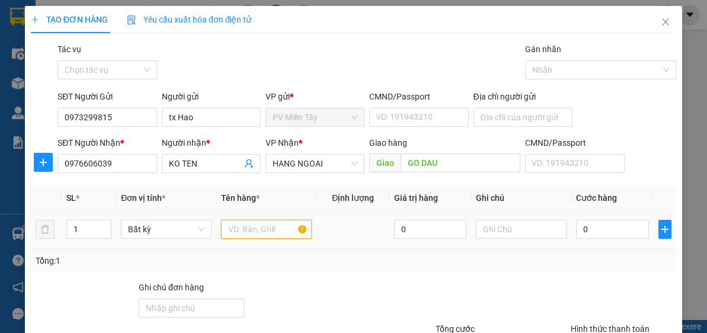
click at [258, 226] on input "text" at bounding box center [266, 229] width 91 height 19
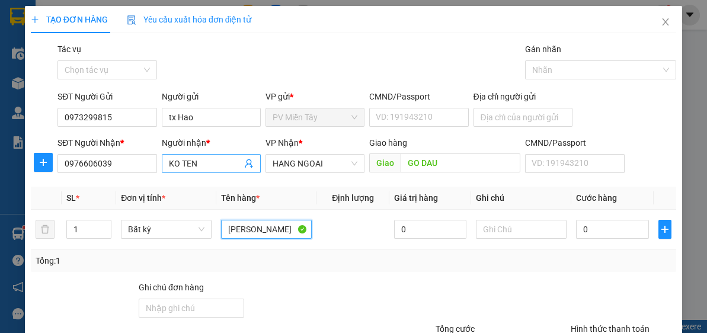
type input "[PERSON_NAME]"
click at [205, 162] on input "KO TEN" at bounding box center [205, 163] width 73 height 13
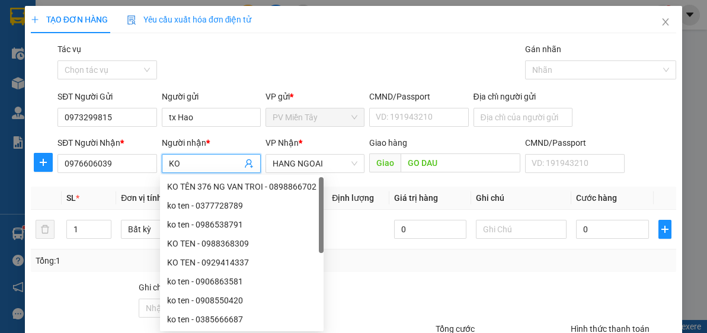
type input "K"
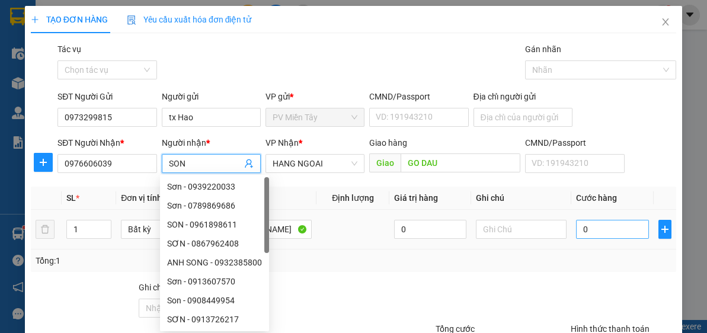
type input "SON"
click at [618, 230] on input "0" at bounding box center [612, 229] width 72 height 19
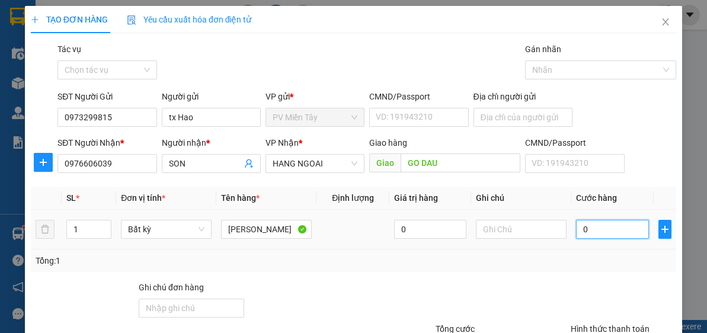
type input "5"
type input "50"
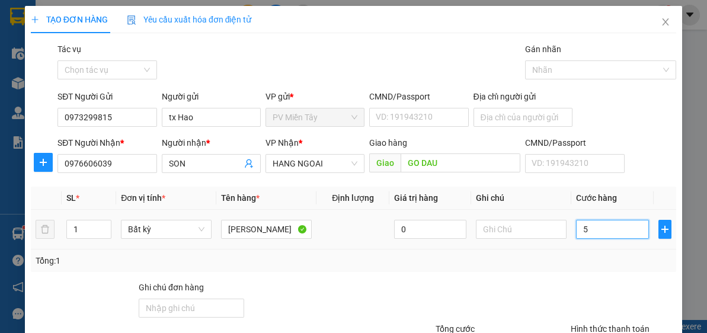
type input "50"
type input "50.000"
click at [635, 269] on div "Tổng: 1" at bounding box center [353, 260] width 645 height 23
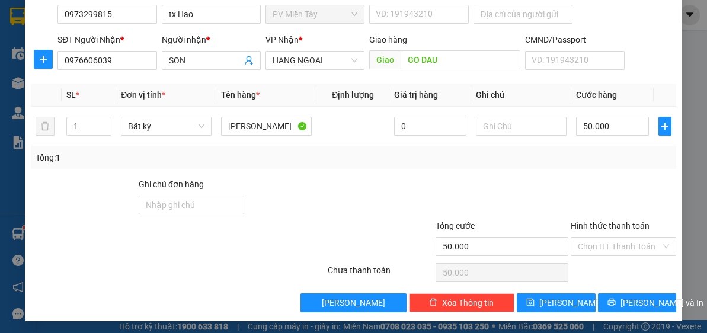
scroll to position [104, 0]
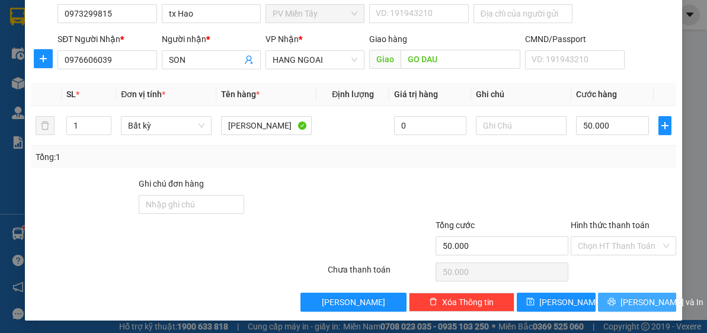
click at [637, 296] on span "[PERSON_NAME] và In" at bounding box center [661, 302] width 83 height 13
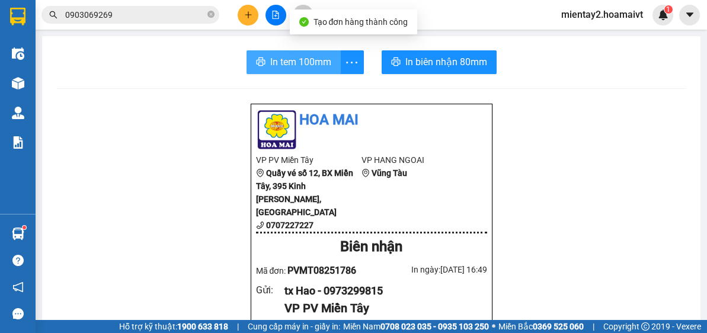
click at [301, 62] on span "In tem 100mm" at bounding box center [300, 62] width 61 height 15
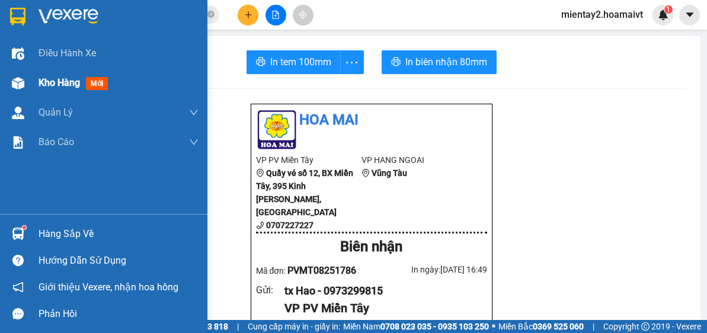
click at [53, 82] on span "Kho hàng" at bounding box center [59, 82] width 41 height 11
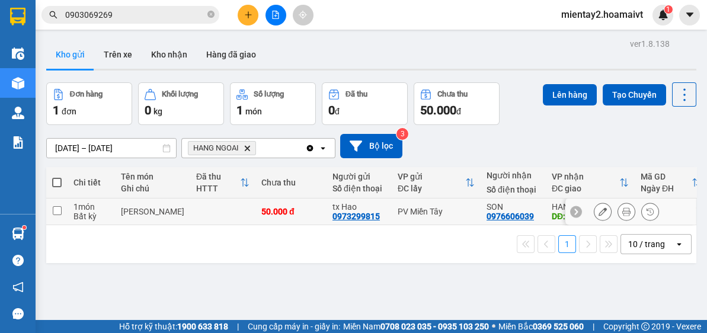
click at [235, 217] on td at bounding box center [222, 211] width 65 height 27
checkbox input "true"
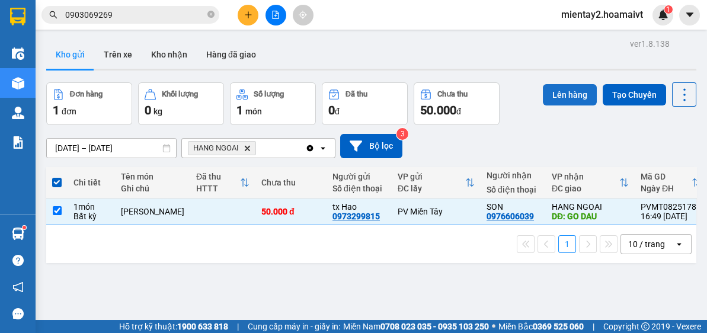
click at [568, 90] on button "Lên hàng" at bounding box center [570, 94] width 54 height 21
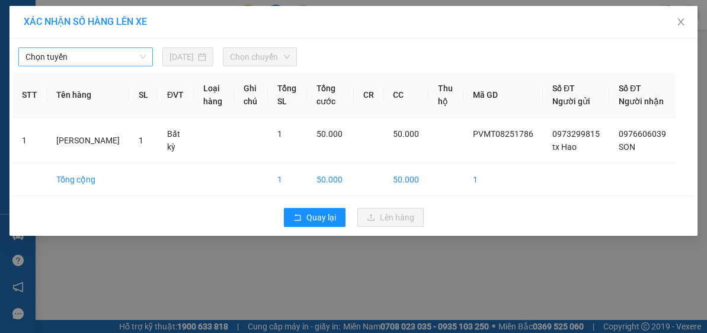
click at [103, 56] on span "Chọn tuyến" at bounding box center [85, 57] width 120 height 18
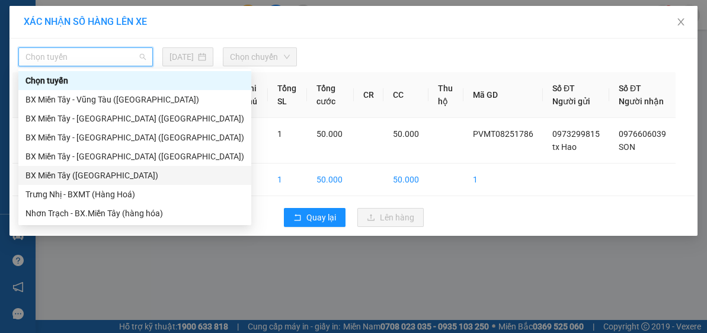
click at [118, 171] on div "BX Miền Tây ([GEOGRAPHIC_DATA])" at bounding box center [134, 175] width 219 height 13
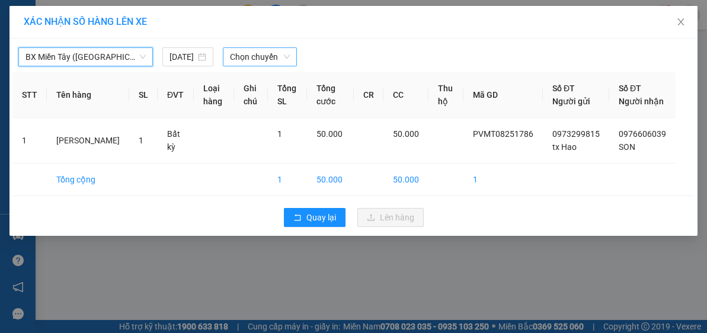
click at [276, 62] on span "Chọn chuyến" at bounding box center [260, 57] width 60 height 18
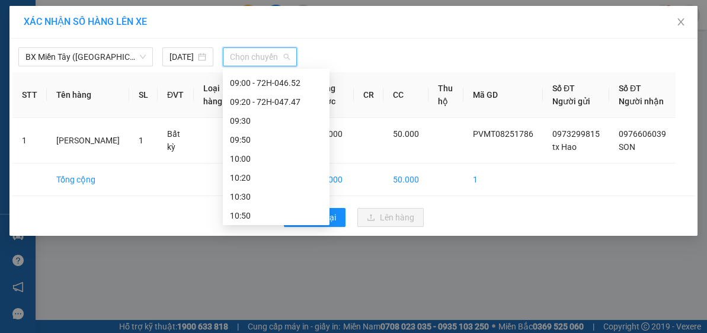
scroll to position [246, 0]
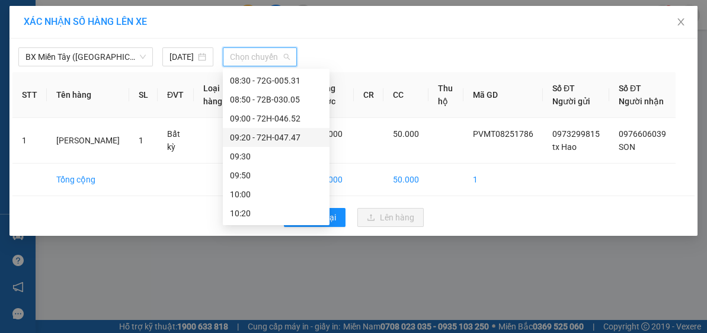
click at [289, 135] on div "09:20 - 72H-047.47" at bounding box center [276, 137] width 92 height 13
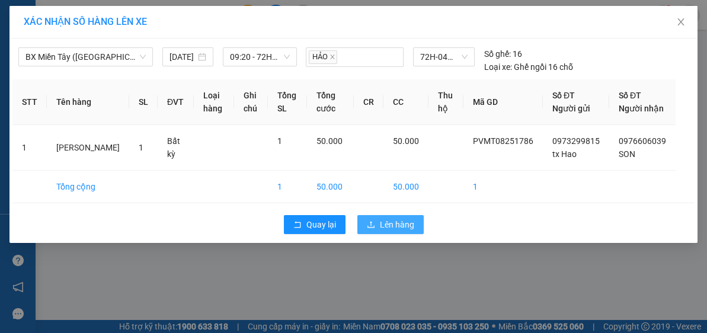
click at [399, 234] on button "Lên hàng" at bounding box center [390, 224] width 66 height 19
